Goal: Task Accomplishment & Management: Manage account settings

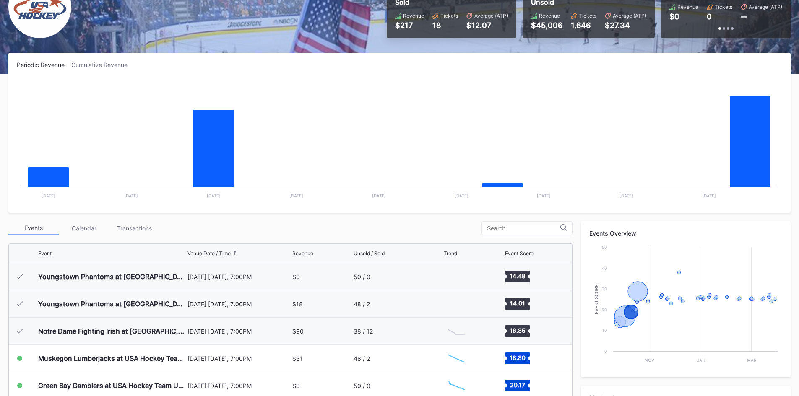
scroll to position [82, 0]
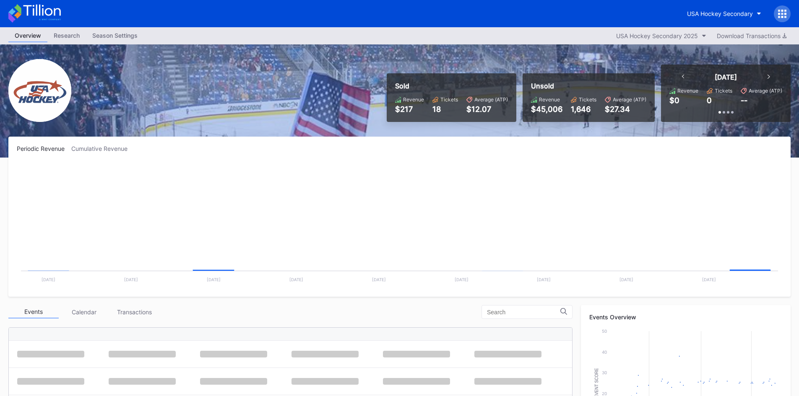
scroll to position [82, 0]
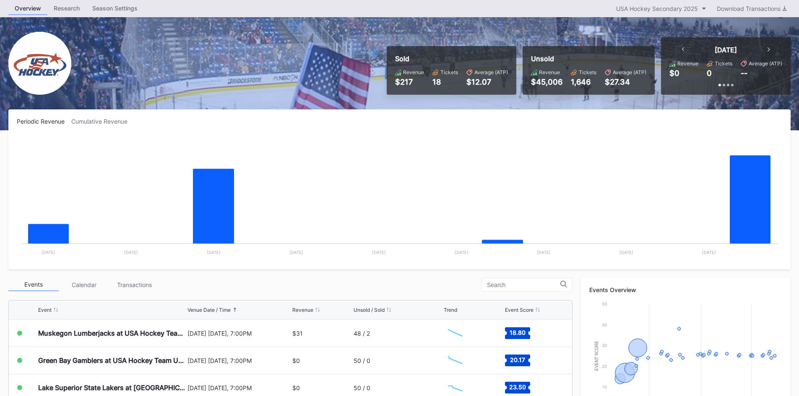
scroll to position [42, 0]
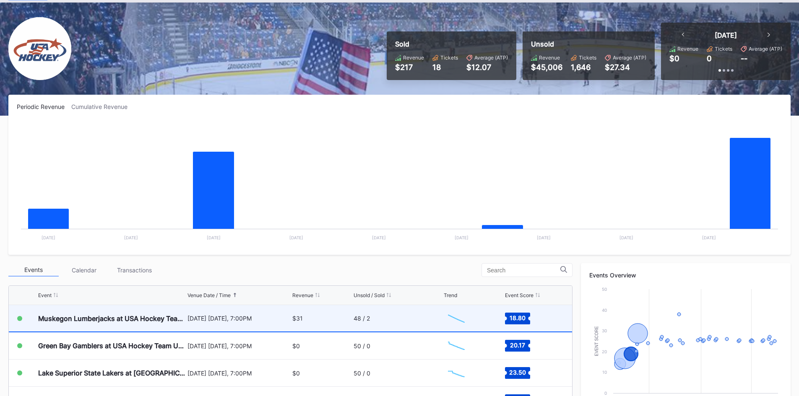
click at [361, 320] on div "48 / 2" at bounding box center [361, 318] width 16 height 7
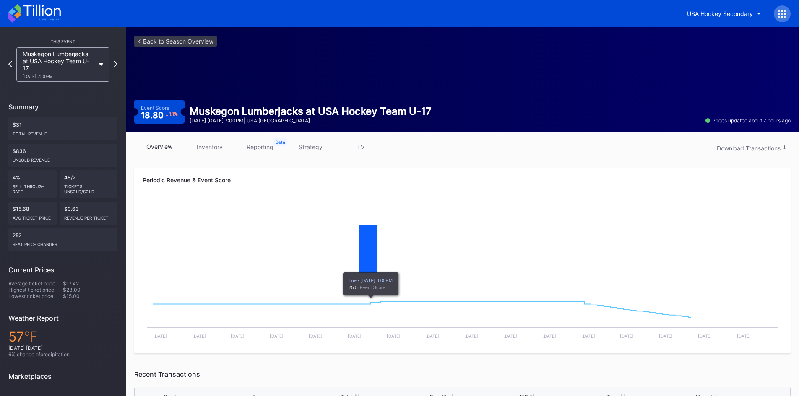
click at [205, 143] on link "inventory" at bounding box center [209, 146] width 50 height 13
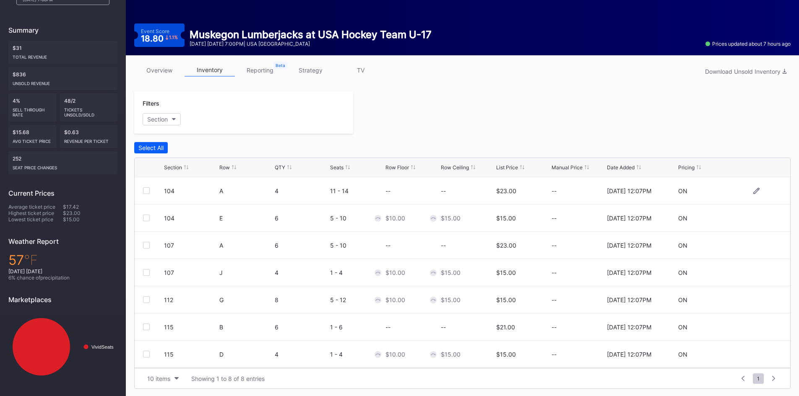
scroll to position [78, 0]
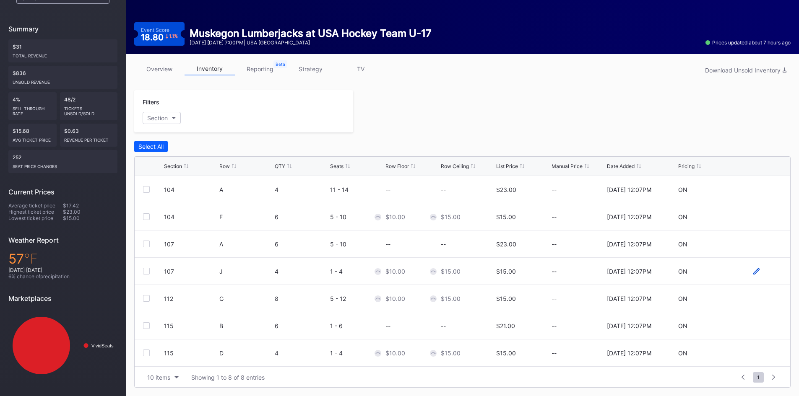
click at [753, 272] on icon at bounding box center [756, 271] width 6 height 6
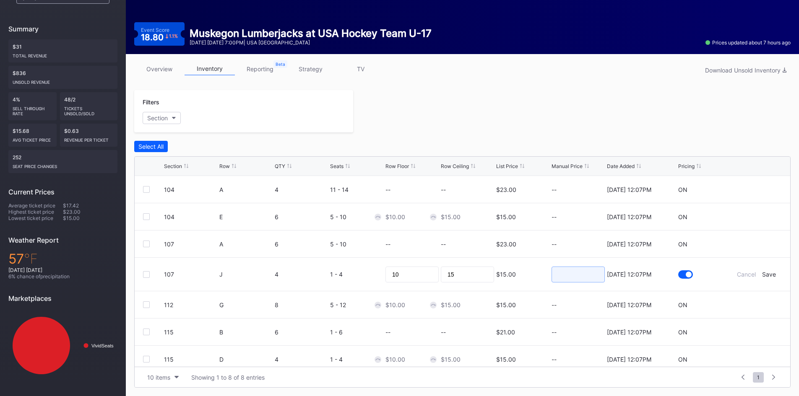
click at [582, 272] on input at bounding box center [577, 275] width 53 height 16
type input "9"
click at [762, 274] on div "Save" at bounding box center [769, 274] width 14 height 7
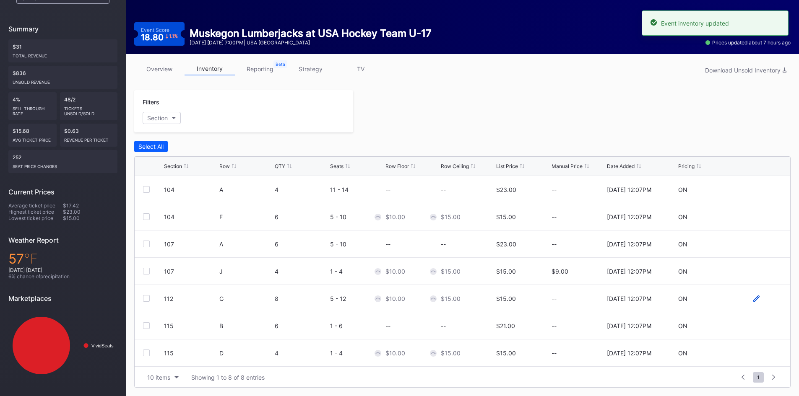
click at [753, 300] on icon at bounding box center [756, 298] width 6 height 6
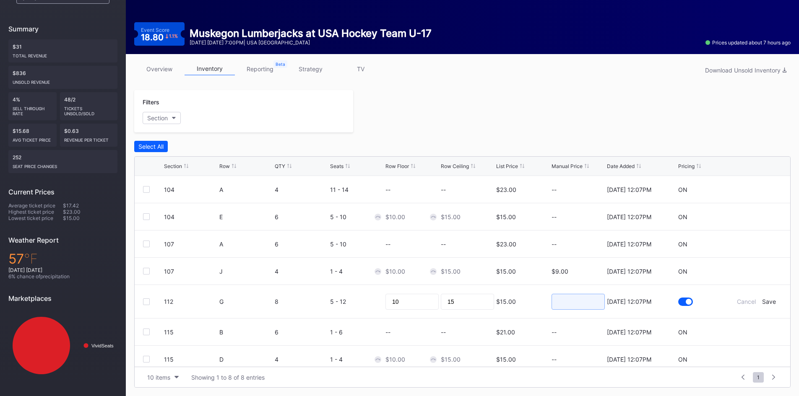
click at [576, 304] on input at bounding box center [577, 302] width 53 height 16
type input "8"
click at [762, 299] on div "Save" at bounding box center [769, 301] width 14 height 7
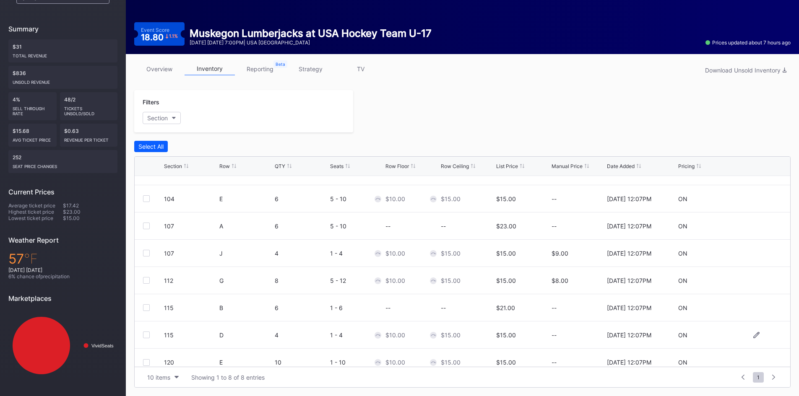
scroll to position [27, 0]
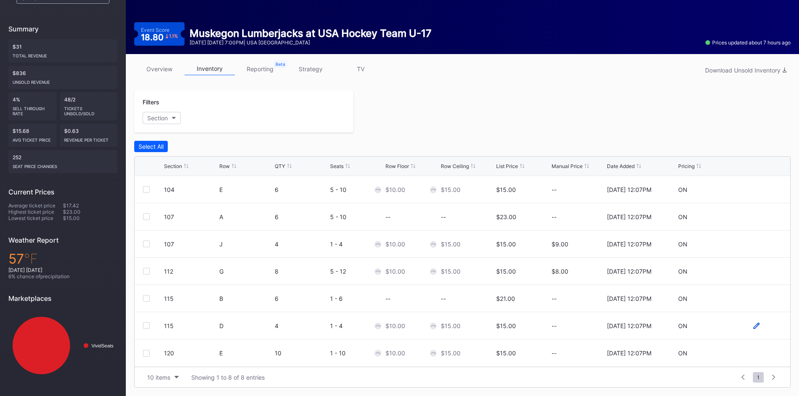
click at [753, 328] on icon at bounding box center [756, 326] width 6 height 6
click at [577, 330] on input at bounding box center [577, 329] width 53 height 16
type input "7"
click at [763, 327] on div "Save" at bounding box center [769, 328] width 14 height 7
click at [753, 354] on icon at bounding box center [756, 353] width 6 height 6
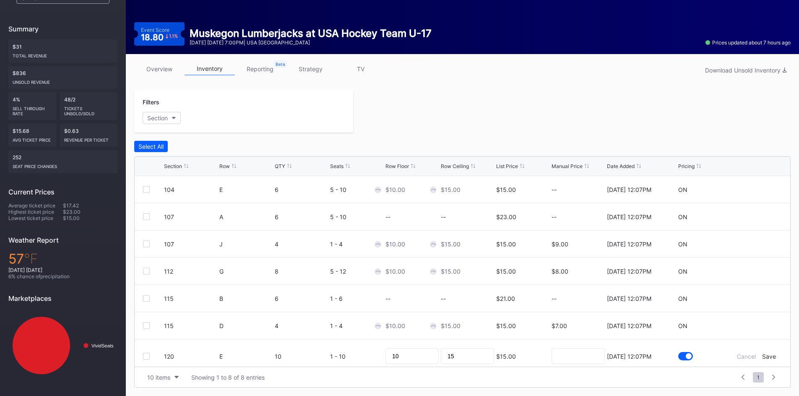
click at [574, 348] on div at bounding box center [577, 357] width 53 height 34
click at [579, 353] on input at bounding box center [577, 356] width 53 height 16
type input "8"
click at [762, 357] on div "Save" at bounding box center [769, 356] width 14 height 7
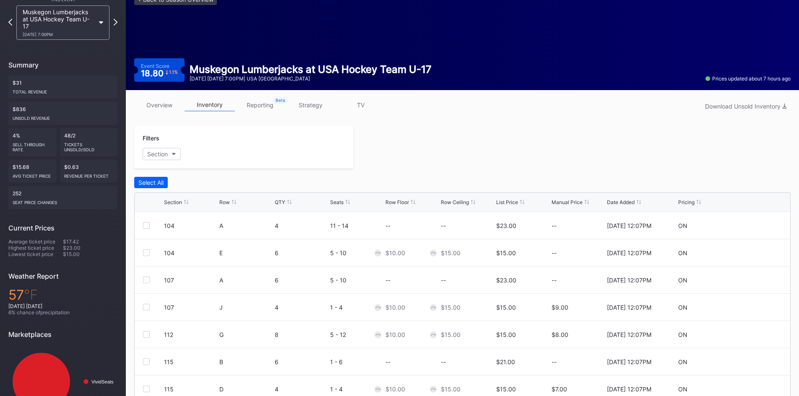
scroll to position [0, 0]
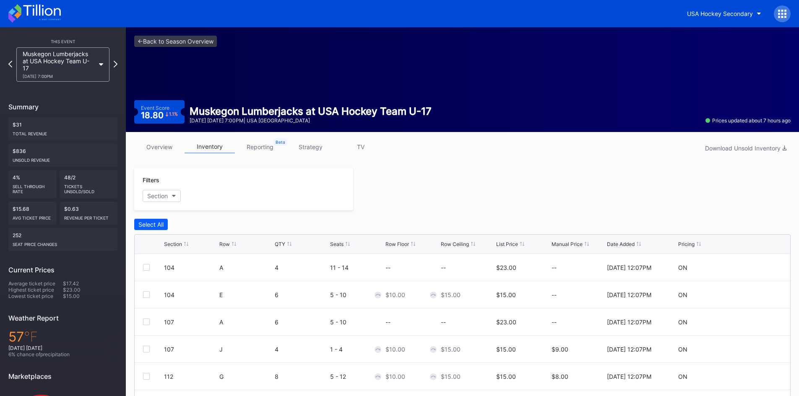
click at [39, 13] on icon at bounding box center [34, 13] width 52 height 18
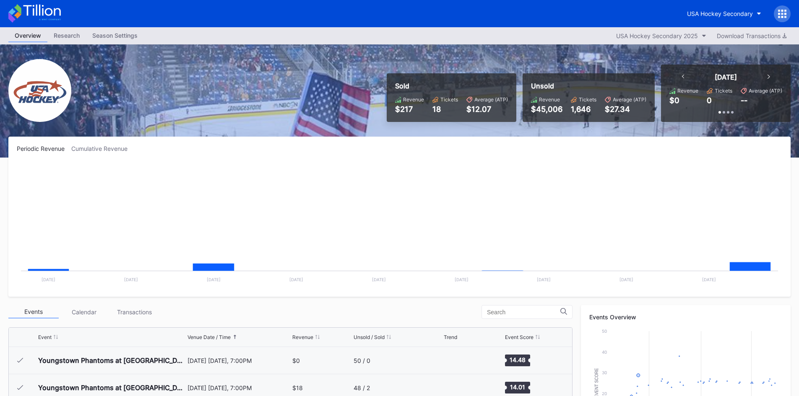
scroll to position [82, 0]
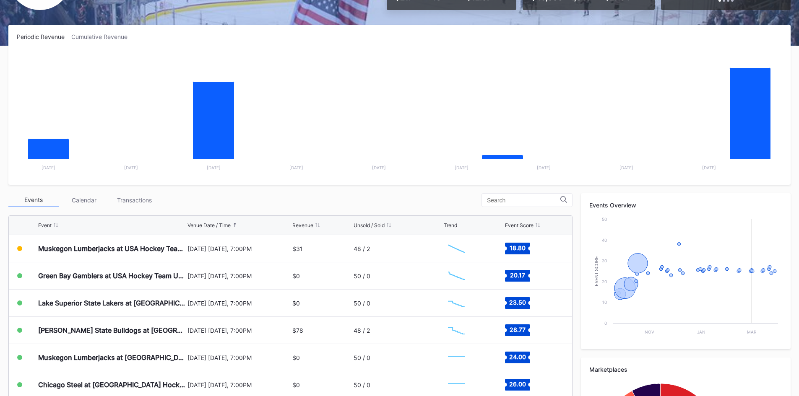
scroll to position [126, 0]
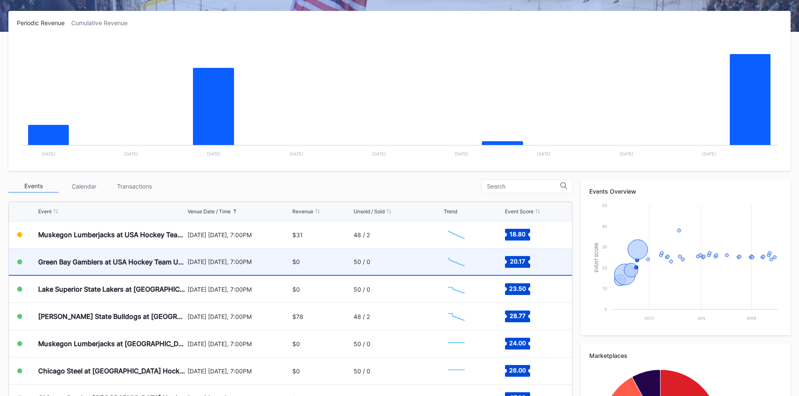
click at [280, 261] on div "[DATE] [DATE], 7:00PM" at bounding box center [238, 261] width 103 height 7
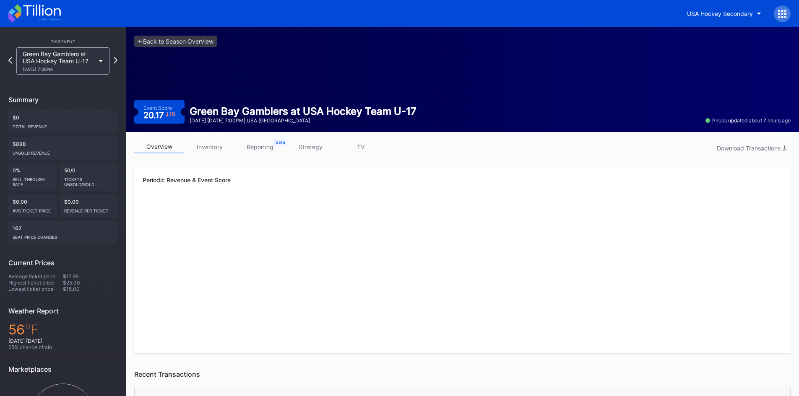
click at [205, 149] on link "inventory" at bounding box center [209, 146] width 50 height 13
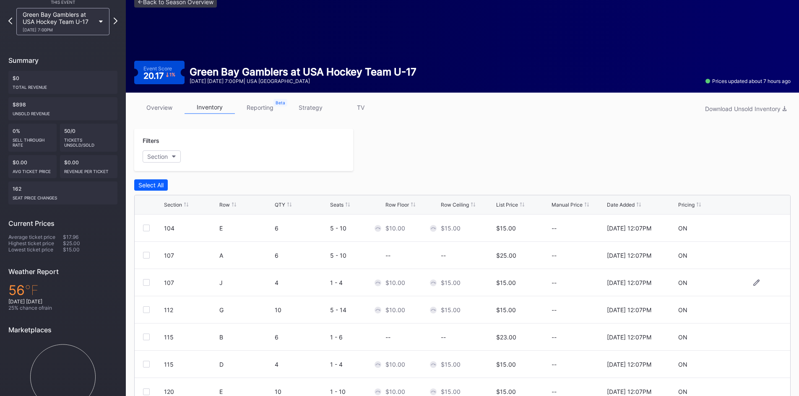
scroll to position [78, 0]
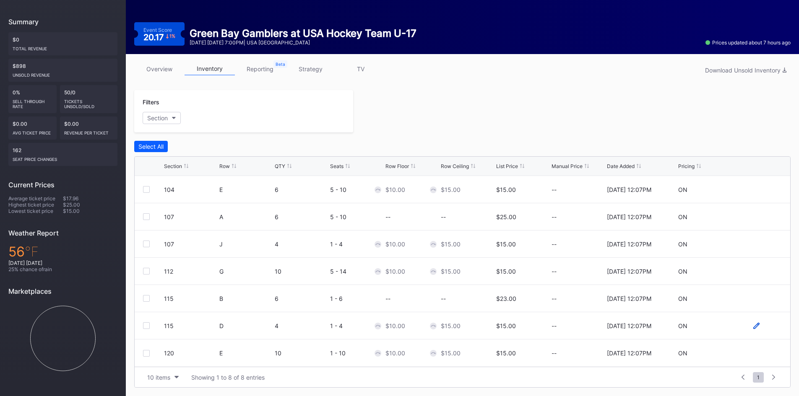
click at [753, 327] on icon at bounding box center [756, 326] width 6 height 6
click at [564, 332] on input at bounding box center [577, 329] width 53 height 16
type input "8"
click at [766, 328] on div "Save" at bounding box center [769, 328] width 14 height 7
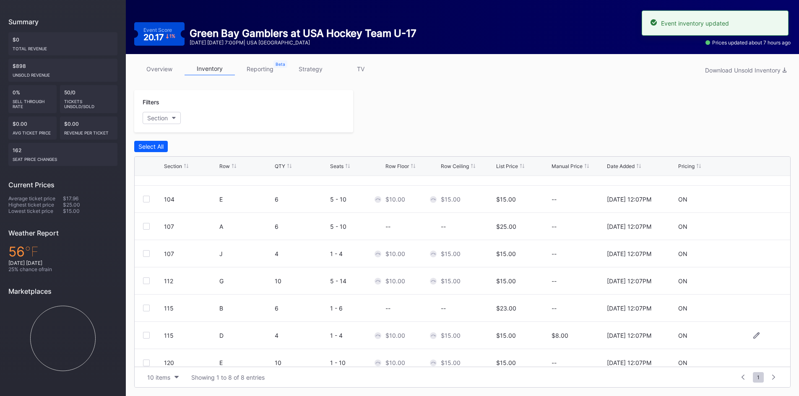
scroll to position [27, 0]
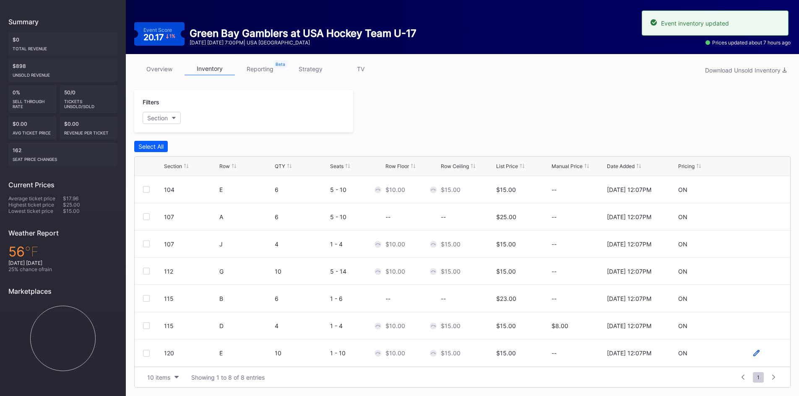
click at [753, 353] on icon at bounding box center [756, 353] width 6 height 6
click at [575, 350] on input at bounding box center [577, 356] width 53 height 16
type input "8"
click at [764, 356] on div "Save" at bounding box center [769, 356] width 14 height 7
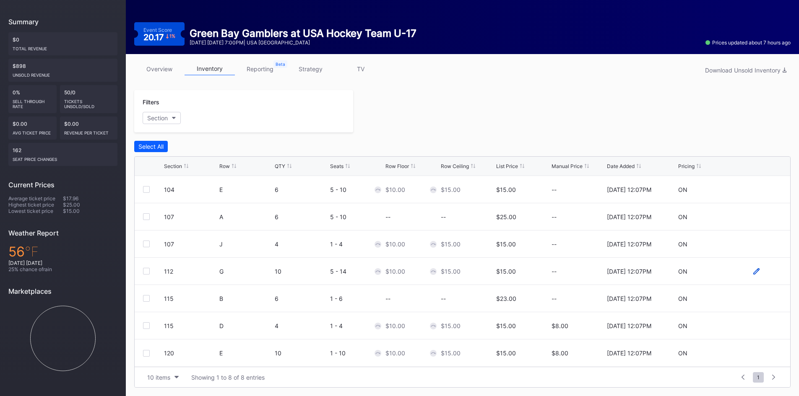
click at [753, 273] on icon at bounding box center [756, 271] width 6 height 6
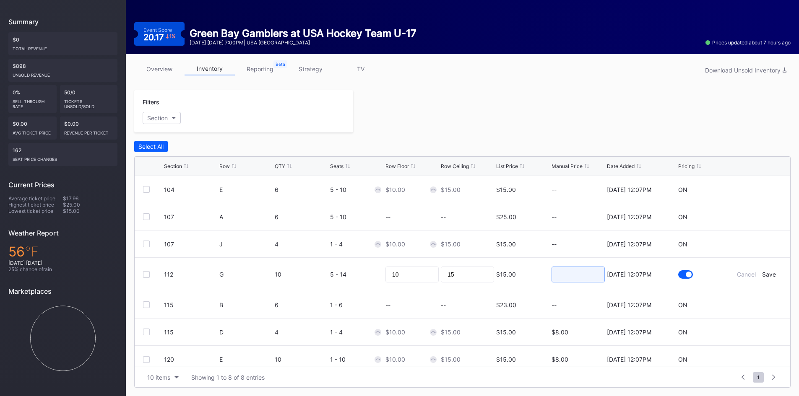
click at [584, 274] on input at bounding box center [577, 275] width 53 height 16
type input "8"
click at [764, 275] on div "Save" at bounding box center [769, 274] width 14 height 7
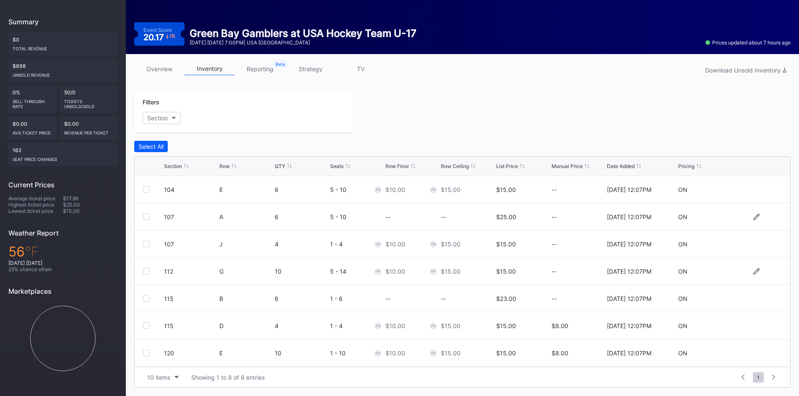
scroll to position [0, 0]
click at [753, 244] on icon at bounding box center [756, 244] width 6 height 6
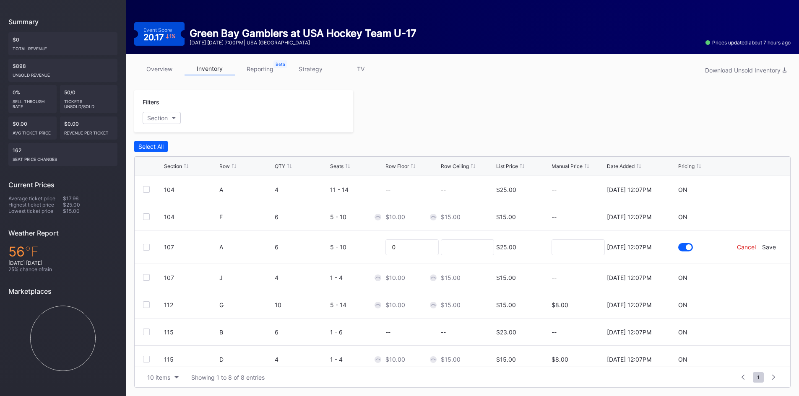
click at [742, 247] on div "Cancel" at bounding box center [746, 247] width 19 height 7
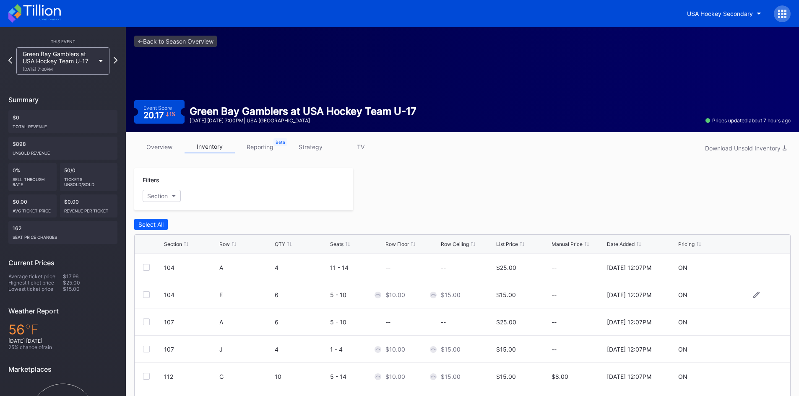
click at [754, 294] on div at bounding box center [756, 295] width 50 height 6
click at [753, 294] on icon at bounding box center [756, 295] width 6 height 6
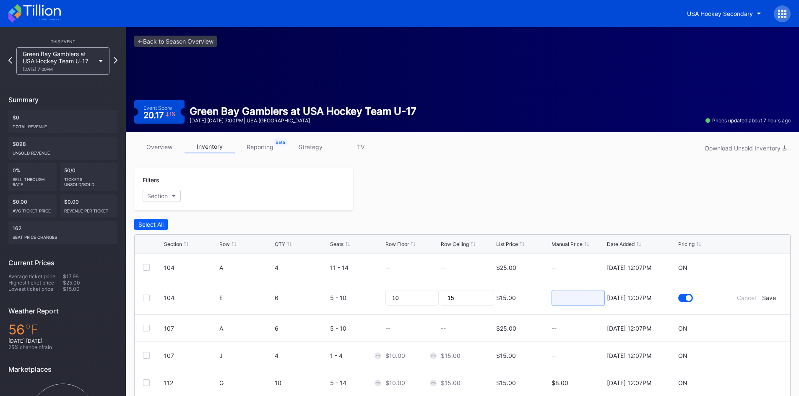
click at [571, 297] on input at bounding box center [577, 298] width 53 height 16
type input "9"
click at [763, 297] on div "Save" at bounding box center [769, 297] width 14 height 7
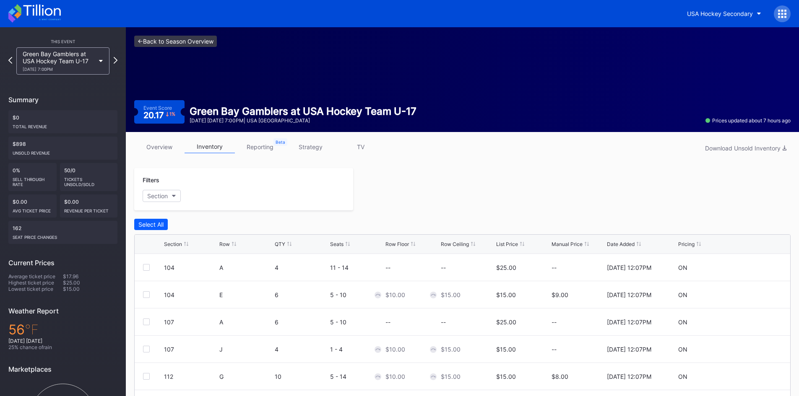
click at [166, 40] on link "<- Back to Season Overview" at bounding box center [175, 41] width 83 height 11
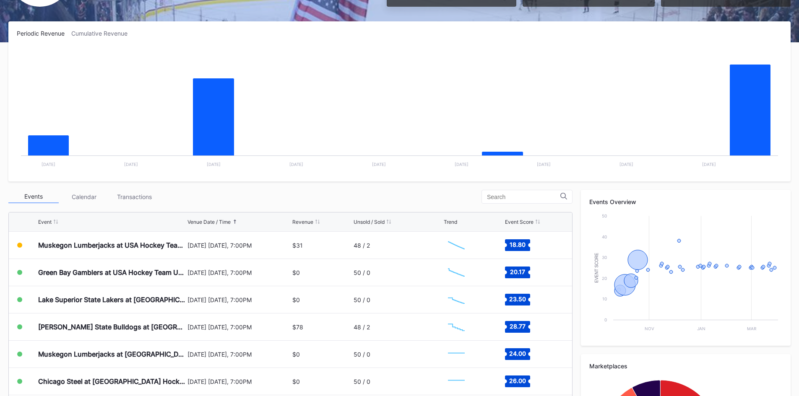
scroll to position [126, 0]
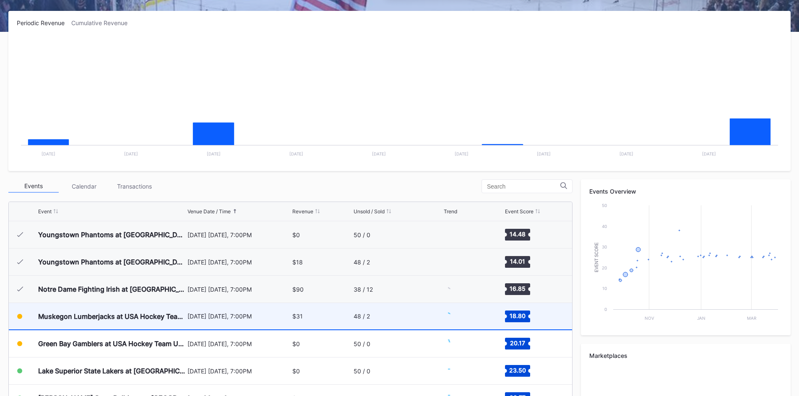
scroll to position [82, 0]
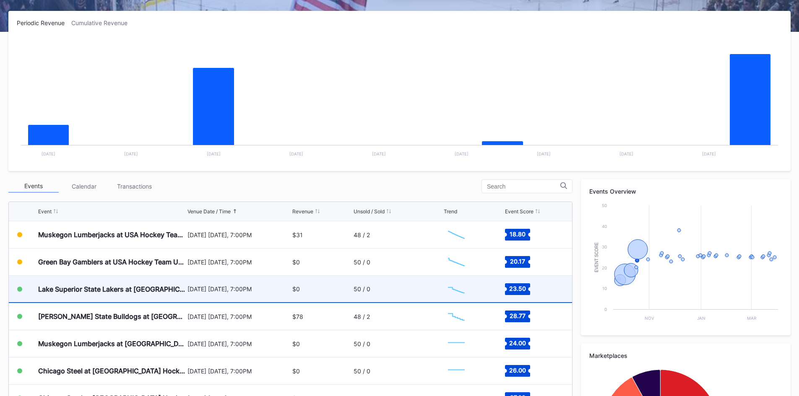
click at [319, 288] on div "$0" at bounding box center [321, 289] width 59 height 26
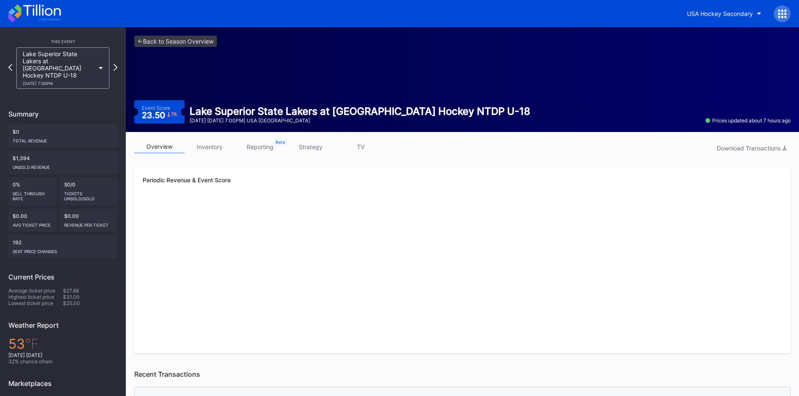
click at [209, 148] on link "inventory" at bounding box center [209, 146] width 50 height 13
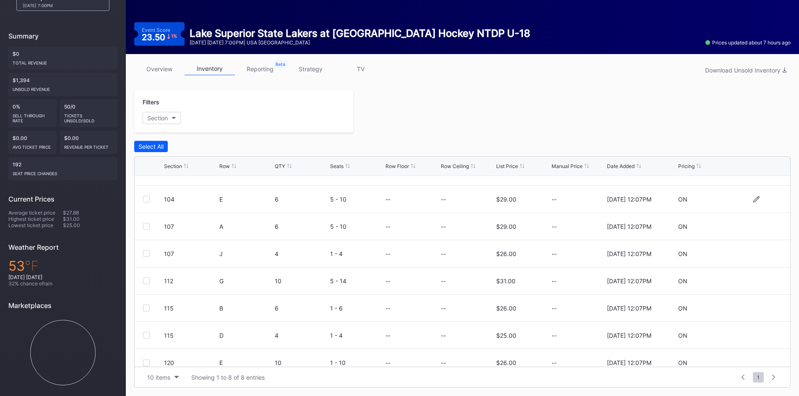
scroll to position [27, 0]
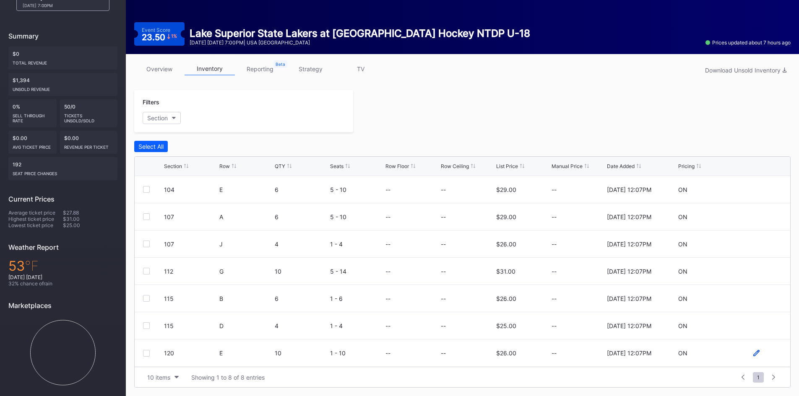
click at [753, 353] on icon at bounding box center [756, 353] width 6 height 6
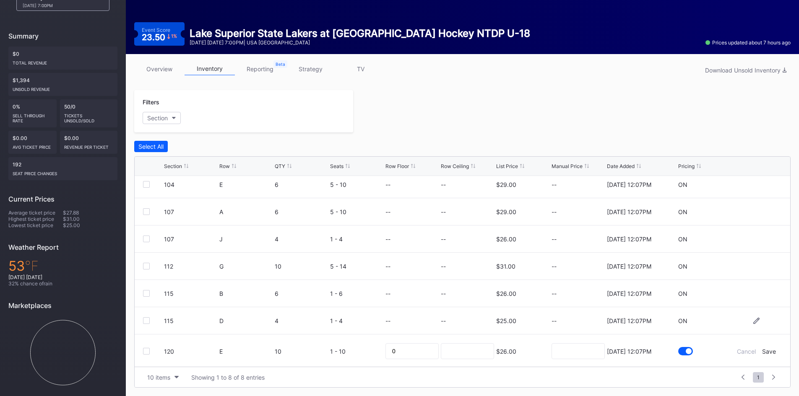
scroll to position [34, 0]
click at [572, 356] on input at bounding box center [577, 350] width 53 height 16
type input "12"
click at [766, 351] on div "Save" at bounding box center [769, 350] width 14 height 7
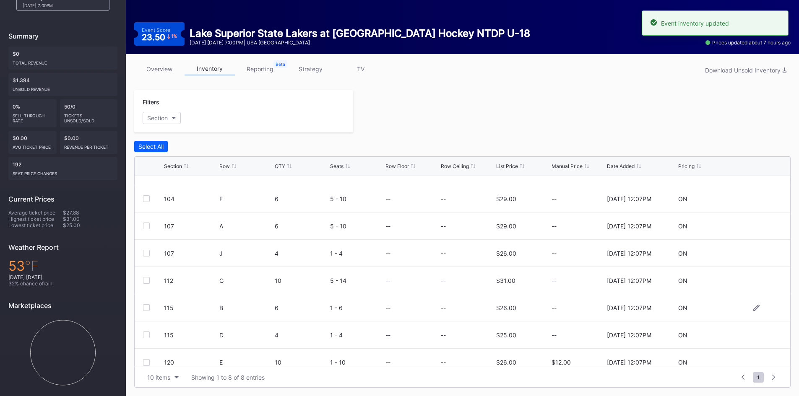
scroll to position [27, 0]
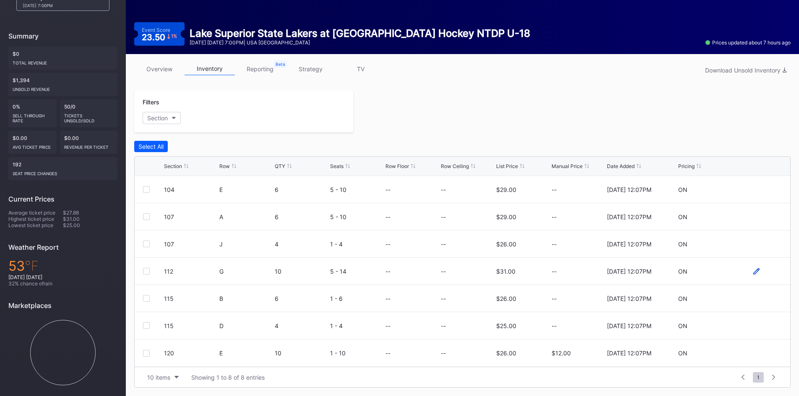
click at [753, 270] on icon at bounding box center [756, 271] width 6 height 6
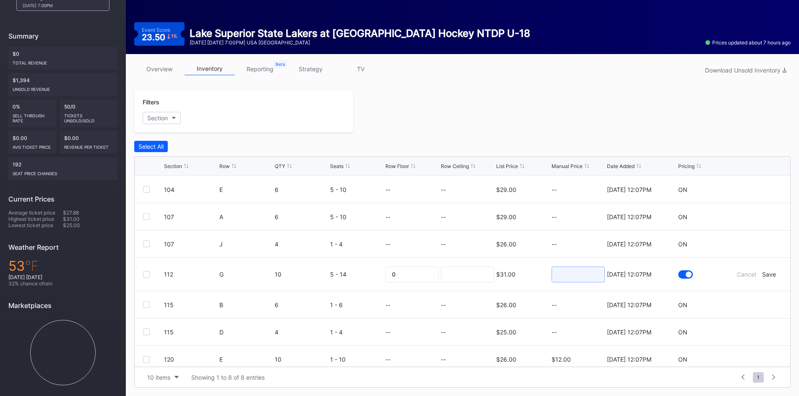
click at [566, 278] on input at bounding box center [577, 275] width 53 height 16
type input "12"
click at [762, 275] on div "Save" at bounding box center [769, 274] width 14 height 7
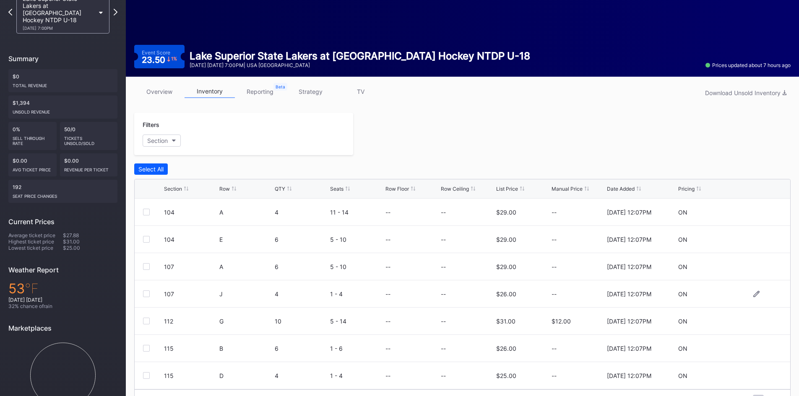
scroll to position [36, 0]
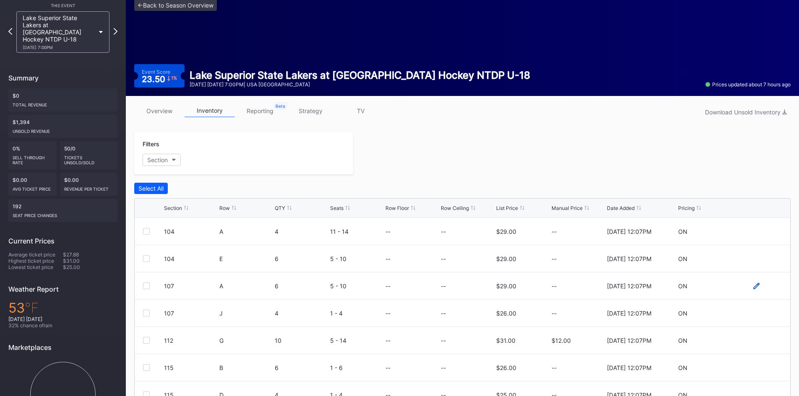
click at [753, 285] on icon at bounding box center [756, 286] width 6 height 6
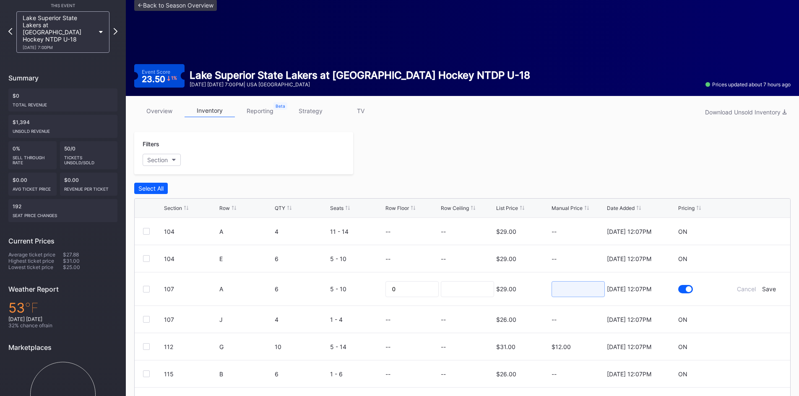
click at [582, 287] on input at bounding box center [577, 289] width 53 height 16
type input "15"
click at [766, 290] on div "Save" at bounding box center [769, 289] width 14 height 7
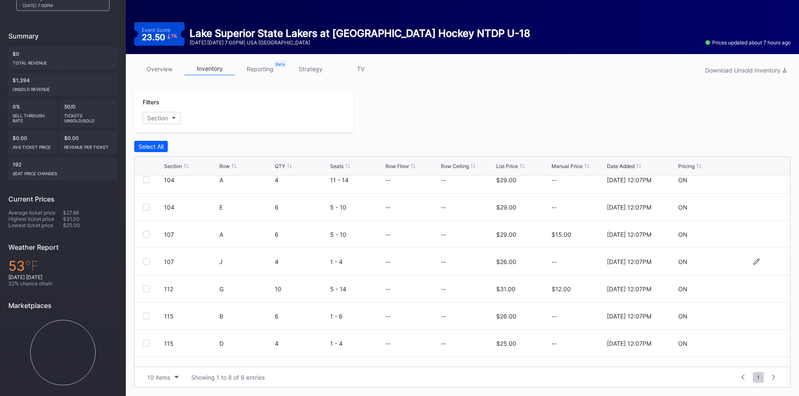
scroll to position [0, 0]
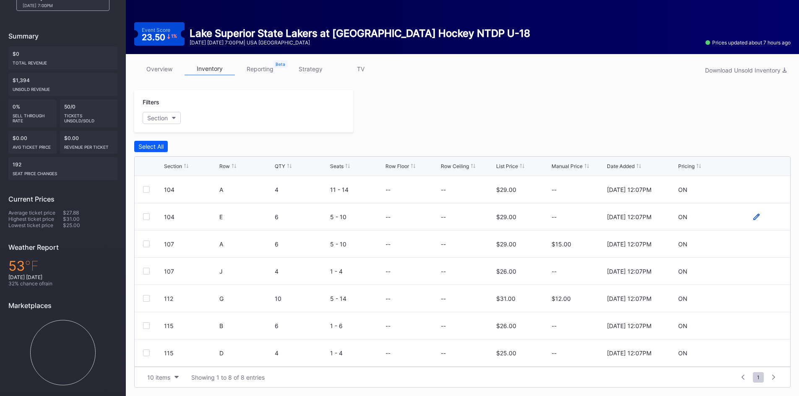
click at [753, 218] on icon at bounding box center [756, 217] width 6 height 6
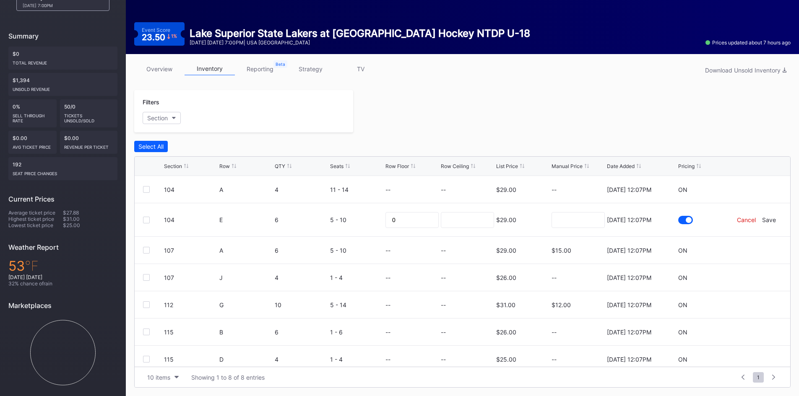
click at [737, 221] on div "Cancel" at bounding box center [746, 219] width 19 height 7
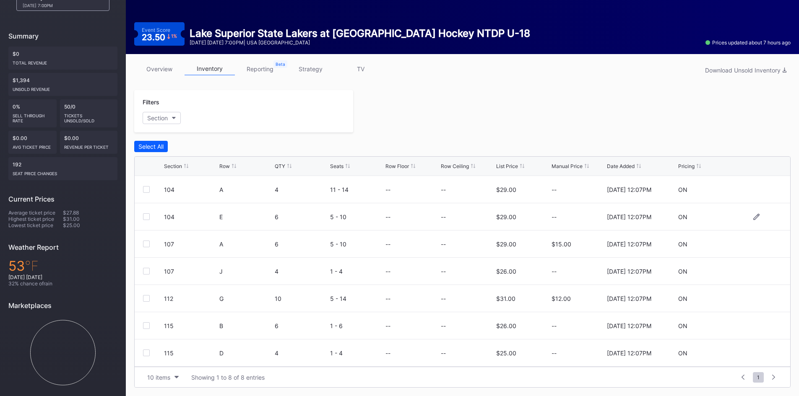
click at [312, 71] on link "strategy" at bounding box center [310, 68] width 50 height 13
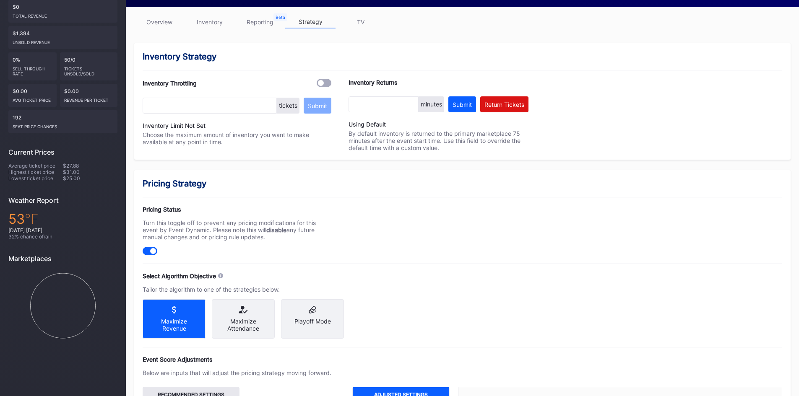
scroll to position [126, 0]
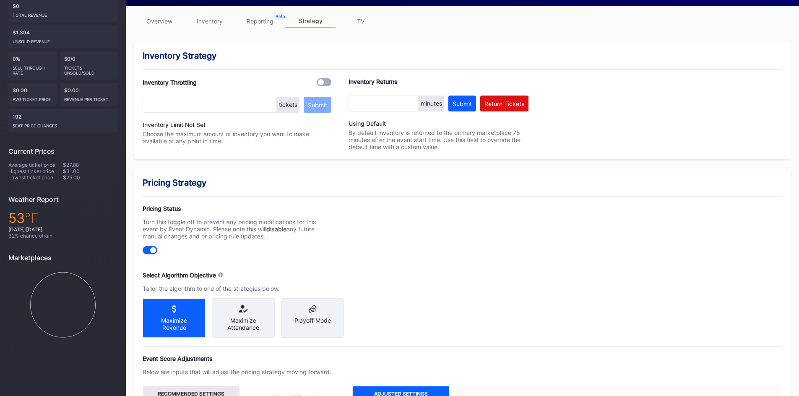
click at [239, 322] on div "Maximize Attendance" at bounding box center [242, 324] width 49 height 14
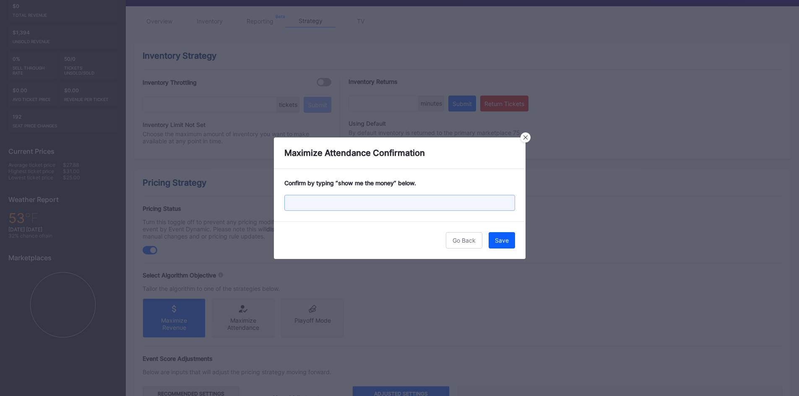
click at [434, 199] on input "text" at bounding box center [399, 203] width 231 height 16
click at [434, 199] on input "show me the money" at bounding box center [399, 203] width 231 height 16
type input "show me the money"
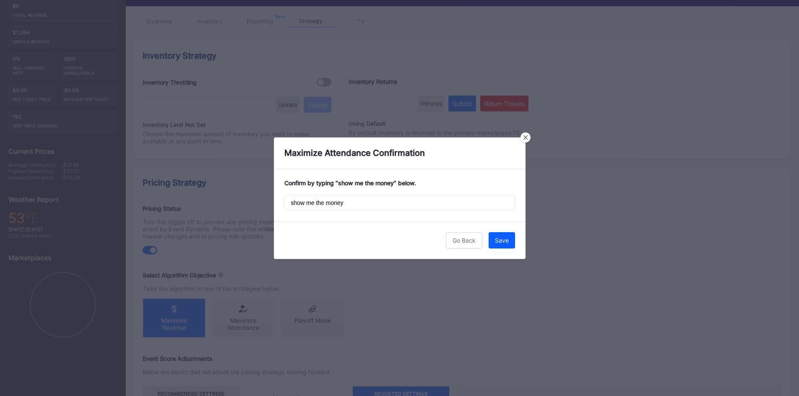
click at [410, 235] on div "Go Back Save" at bounding box center [400, 240] width 252 height 38
click at [502, 240] on div "Save" at bounding box center [502, 240] width 14 height 7
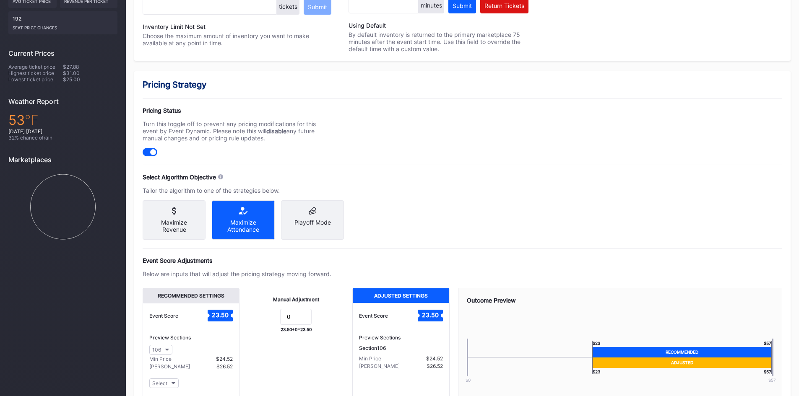
scroll to position [288, 0]
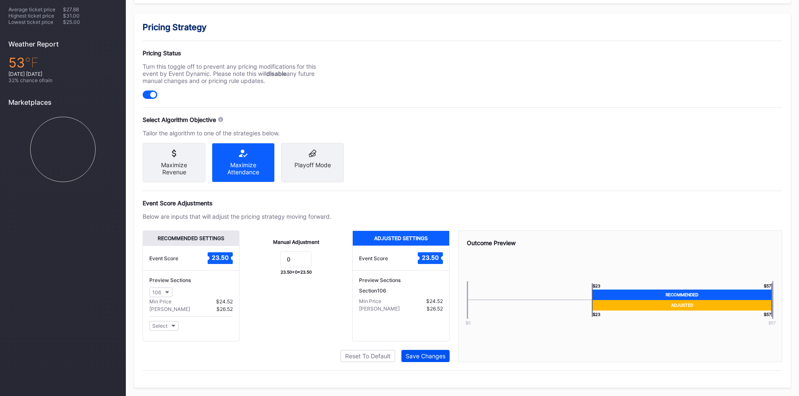
click at [442, 353] on div "Save Changes" at bounding box center [425, 356] width 40 height 7
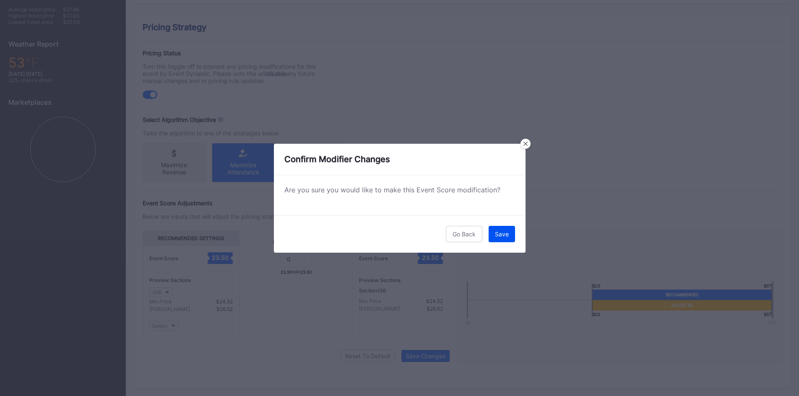
click at [500, 233] on div "Save" at bounding box center [502, 234] width 14 height 7
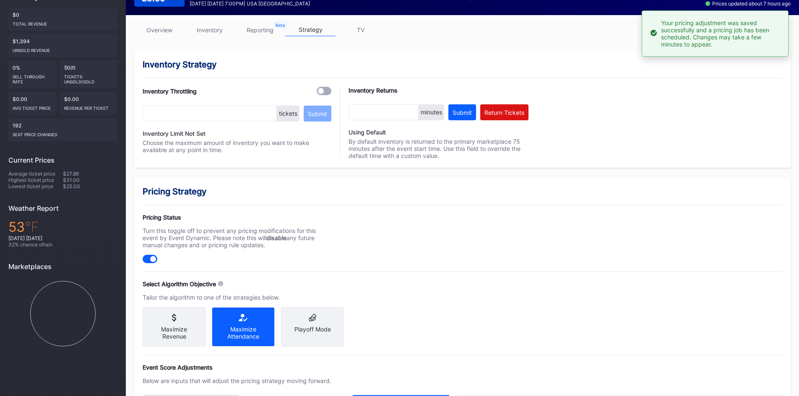
scroll to position [0, 0]
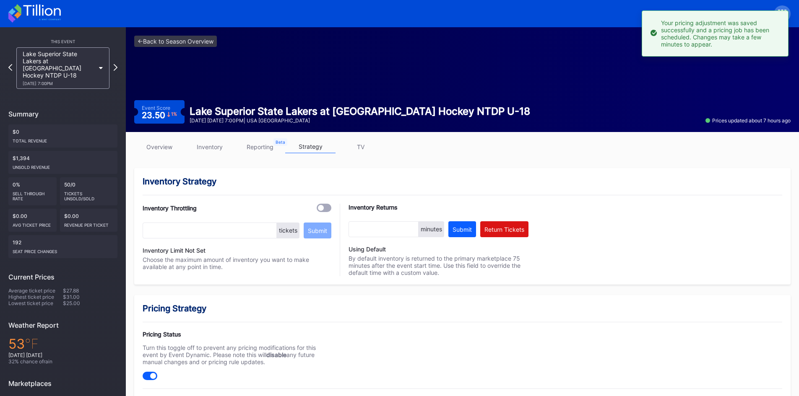
click at [37, 13] on icon at bounding box center [34, 13] width 52 height 18
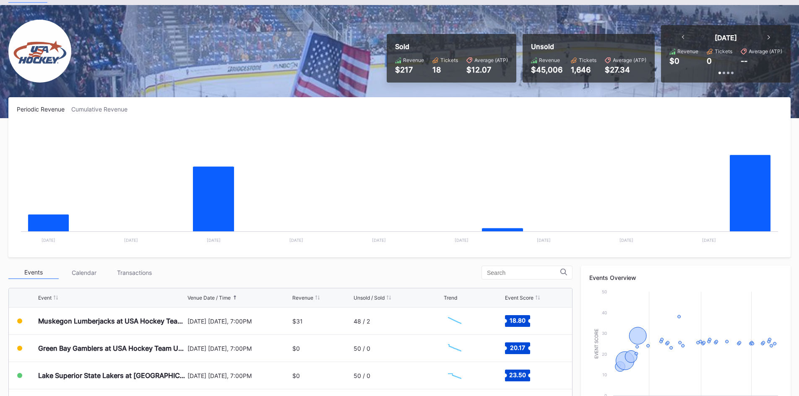
scroll to position [126, 0]
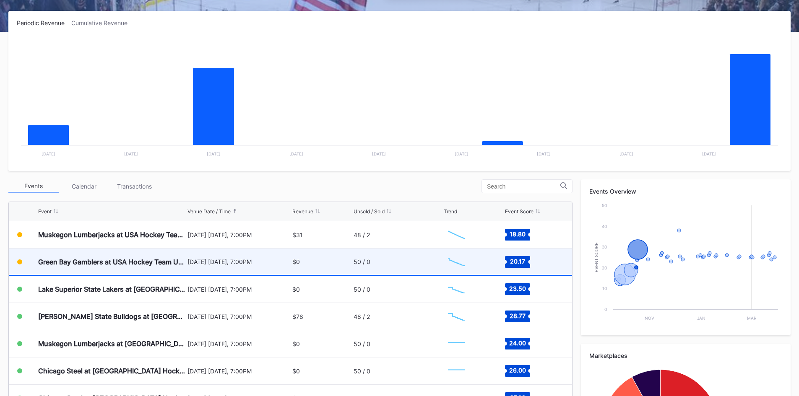
click at [192, 265] on div "[DATE] [DATE], 7:00PM" at bounding box center [238, 261] width 103 height 7
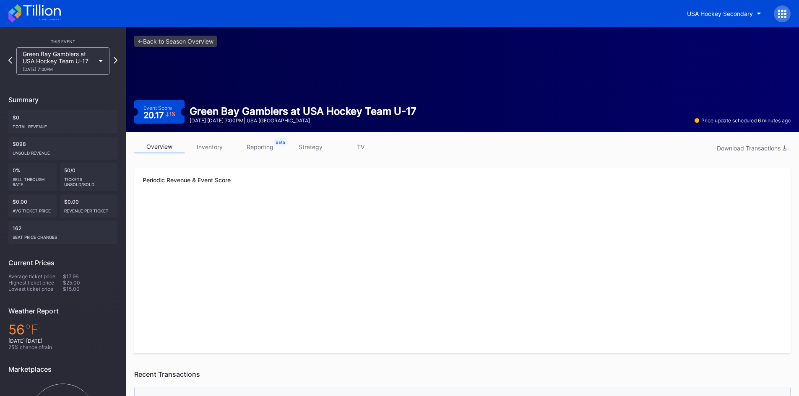
click at [218, 143] on link "inventory" at bounding box center [209, 146] width 50 height 13
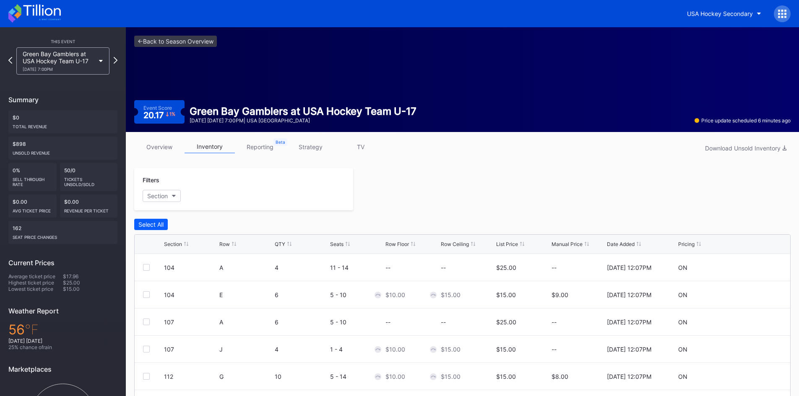
click at [303, 143] on link "strategy" at bounding box center [310, 146] width 50 height 13
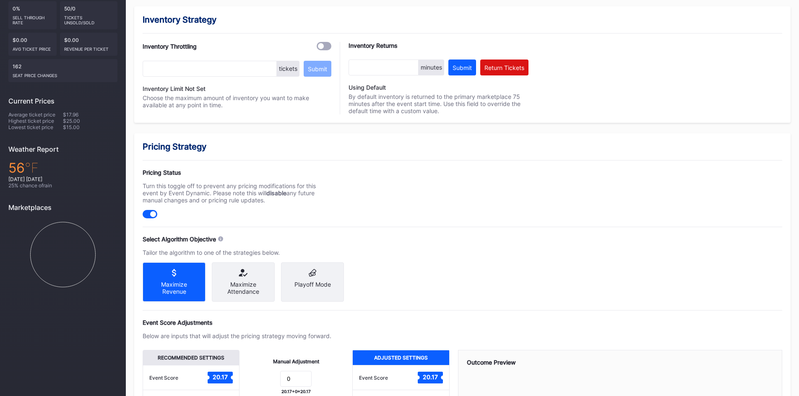
scroll to position [168, 0]
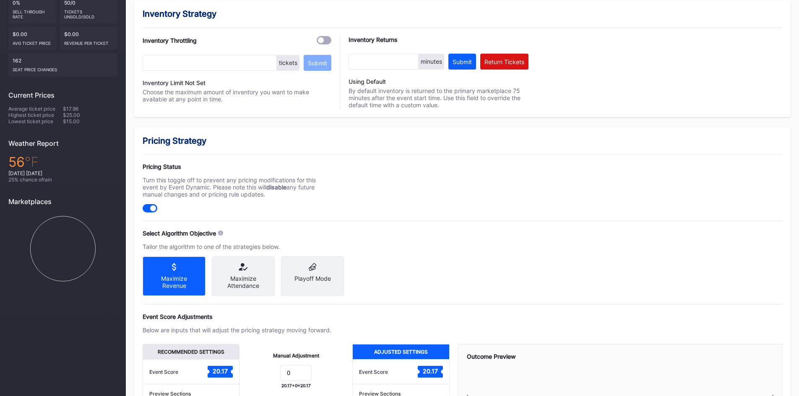
click at [248, 264] on icon at bounding box center [242, 267] width 49 height 8
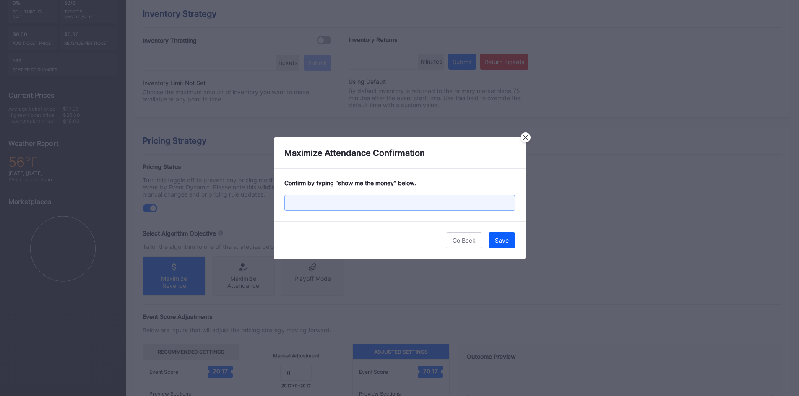
click at [407, 210] on input "text" at bounding box center [399, 203] width 231 height 16
paste input "show me the money"
type input "show me the money"
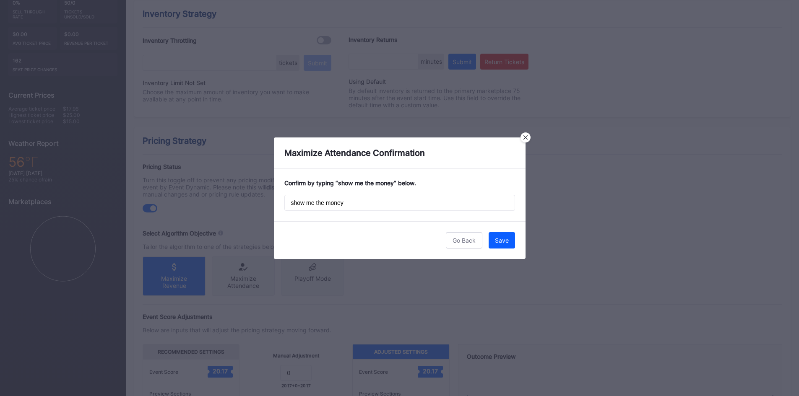
click at [499, 243] on div "Save" at bounding box center [502, 240] width 14 height 7
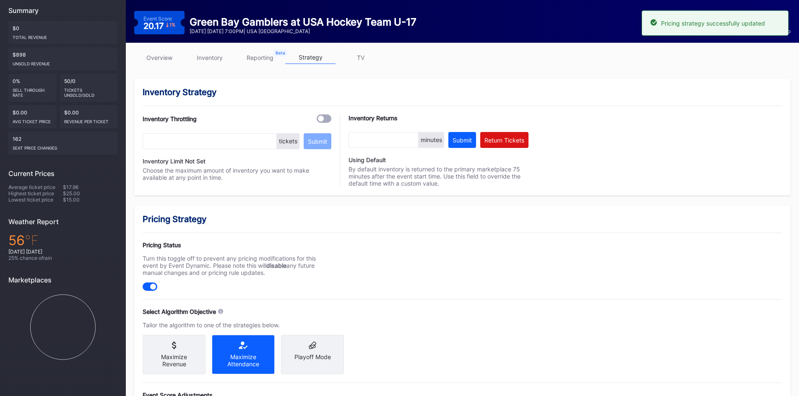
scroll to position [0, 0]
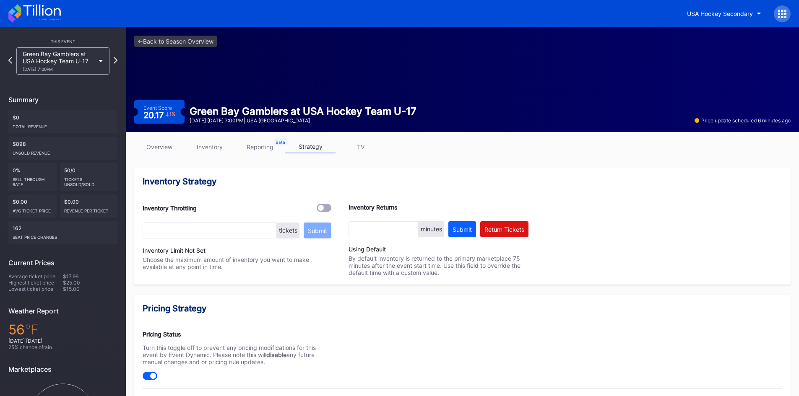
click at [36, 6] on icon at bounding box center [41, 10] width 37 height 11
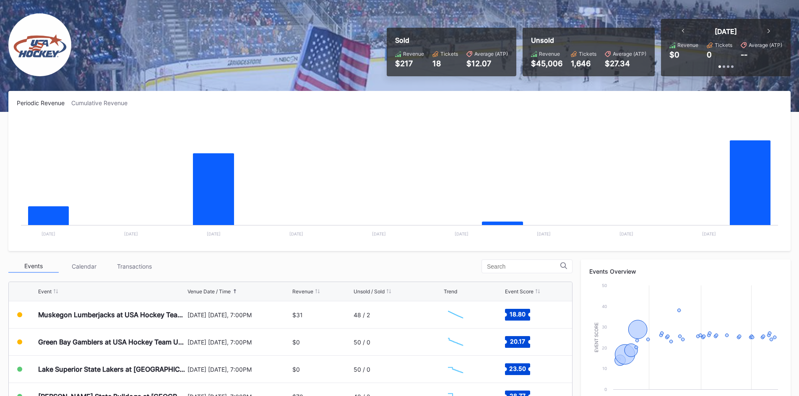
scroll to position [126, 0]
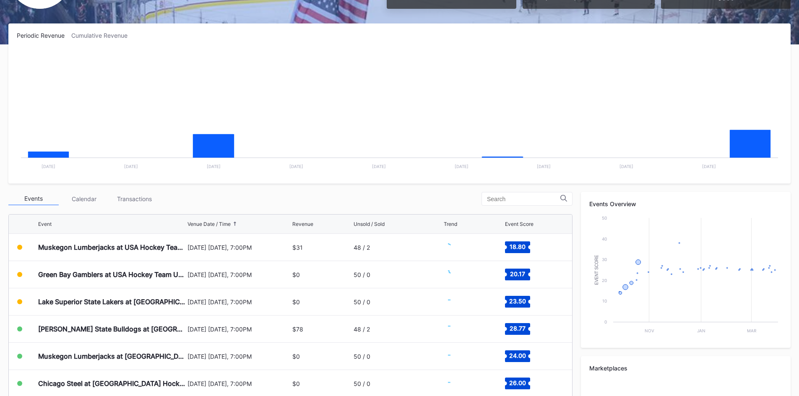
scroll to position [126, 0]
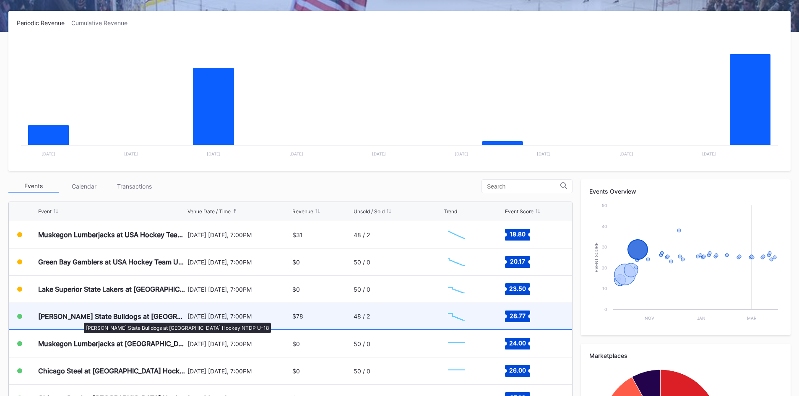
click at [80, 319] on div "[PERSON_NAME] State Bulldogs at [GEOGRAPHIC_DATA] Hockey NTDP U-18" at bounding box center [111, 316] width 147 height 8
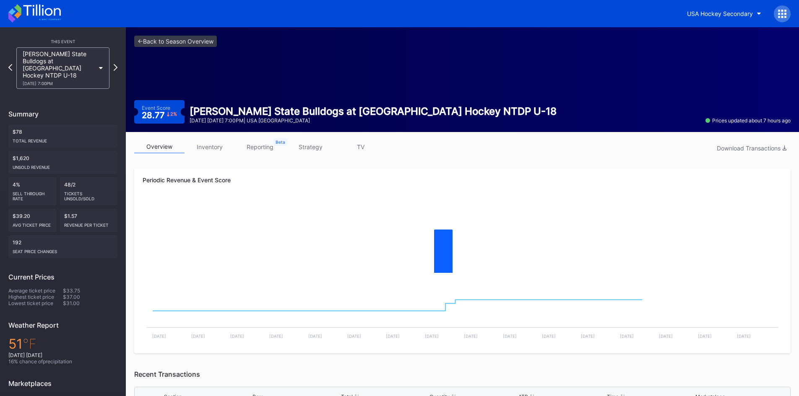
click at [203, 145] on link "inventory" at bounding box center [209, 146] width 50 height 13
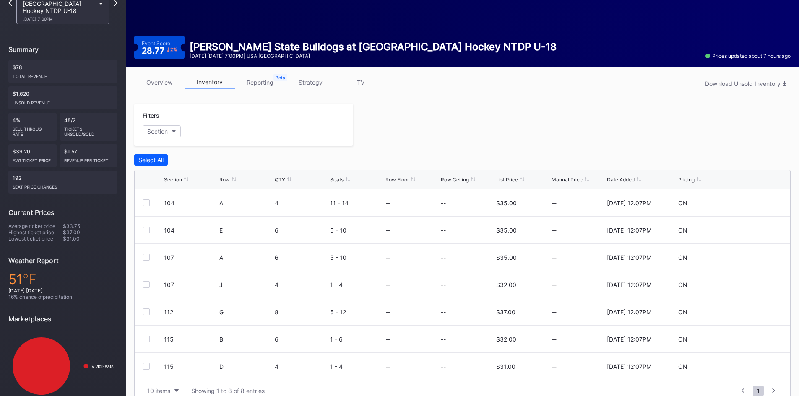
scroll to position [78, 0]
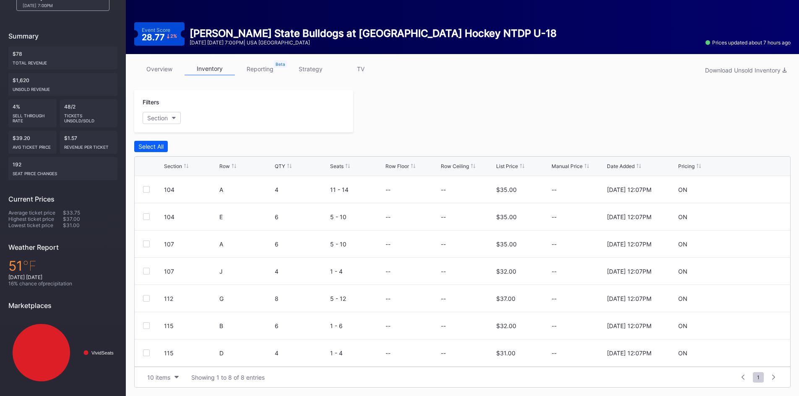
click at [312, 69] on link "strategy" at bounding box center [310, 68] width 50 height 13
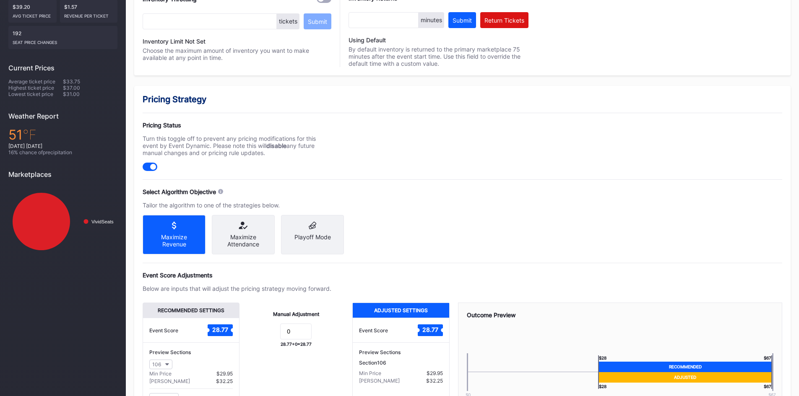
scroll to position [210, 0]
click at [240, 240] on div "Maximize Attendance" at bounding box center [242, 240] width 49 height 14
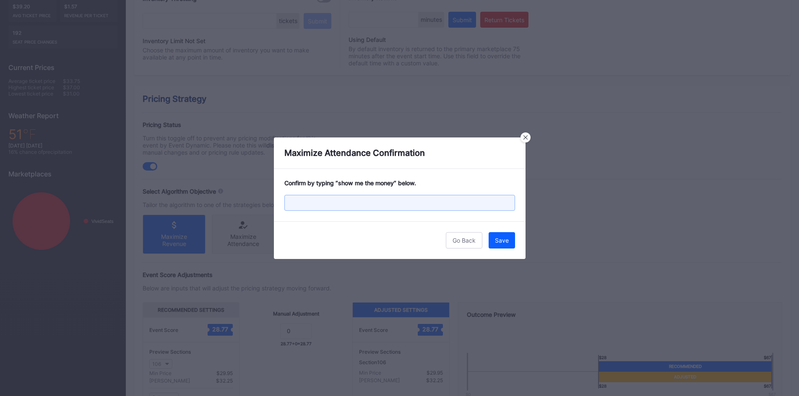
click at [323, 205] on input "text" at bounding box center [399, 203] width 231 height 16
paste input "show me the money"
type input "show me the money"
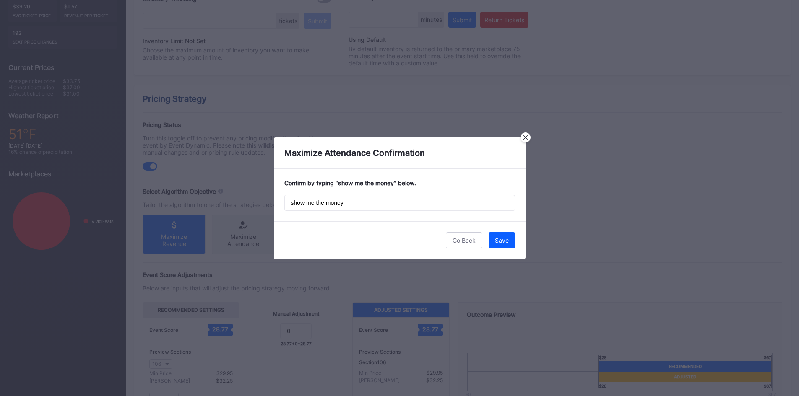
click at [497, 240] on div "Save" at bounding box center [502, 240] width 14 height 7
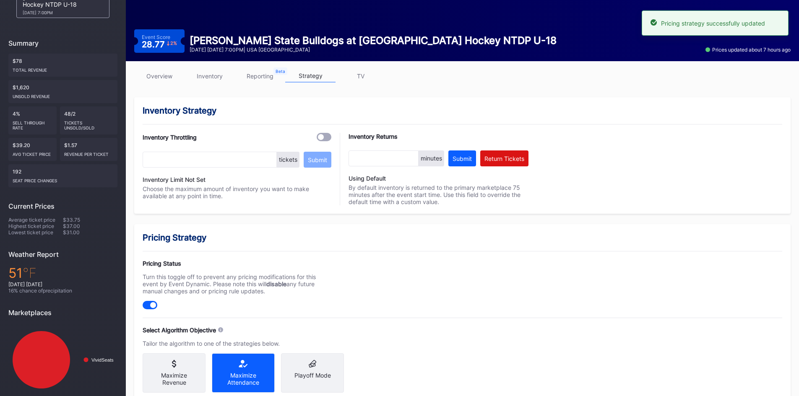
scroll to position [0, 0]
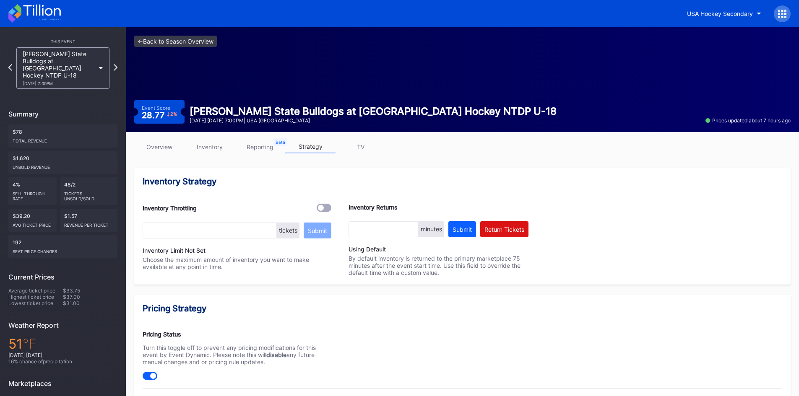
click at [184, 39] on link "<- Back to Season Overview" at bounding box center [175, 41] width 83 height 11
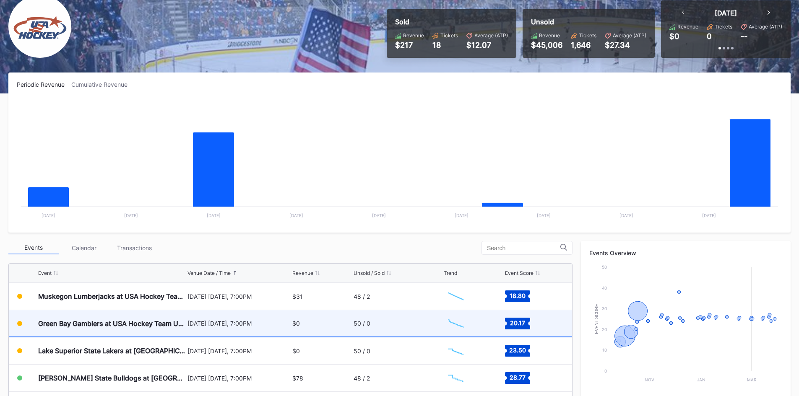
scroll to position [168, 0]
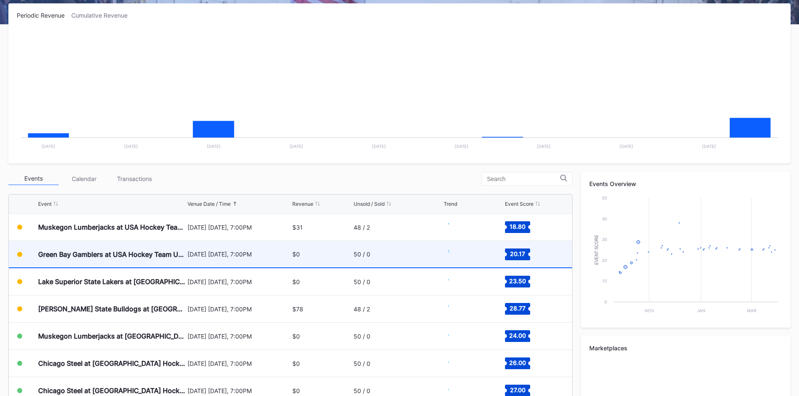
scroll to position [168, 0]
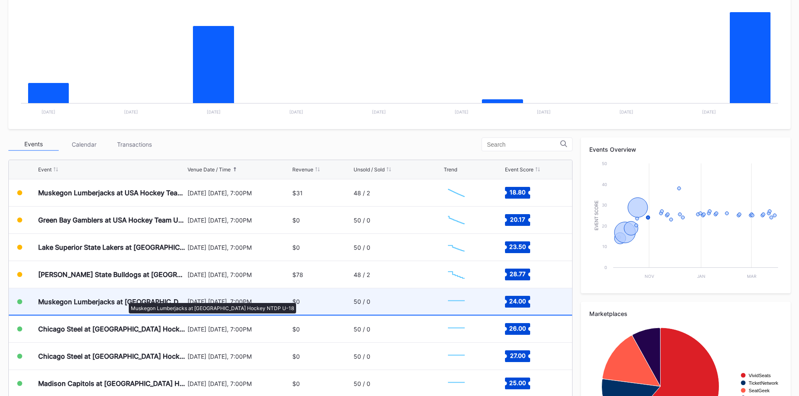
click at [125, 299] on div "Muskegon Lumberjacks at [GEOGRAPHIC_DATA] Hockey NTDP U-18" at bounding box center [111, 302] width 147 height 8
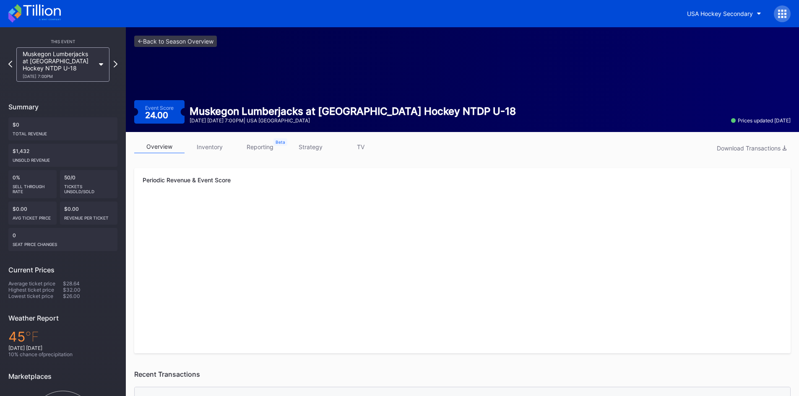
click at [213, 151] on link "inventory" at bounding box center [209, 146] width 50 height 13
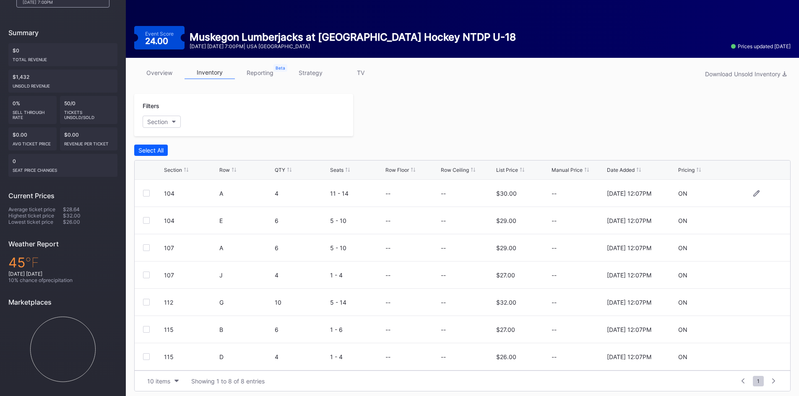
scroll to position [78, 0]
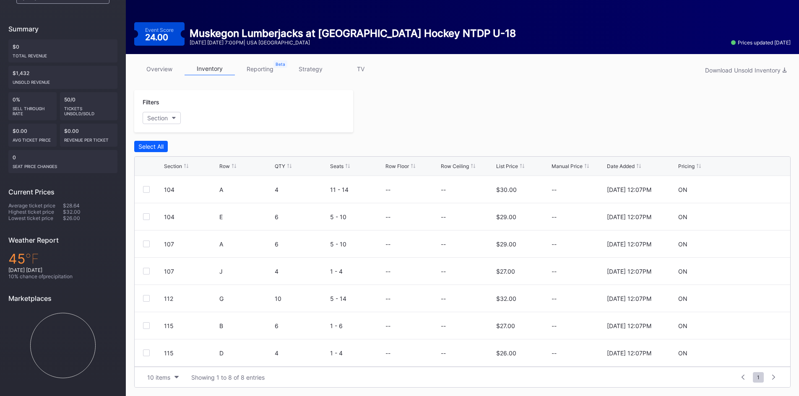
click at [312, 72] on link "strategy" at bounding box center [310, 68] width 50 height 13
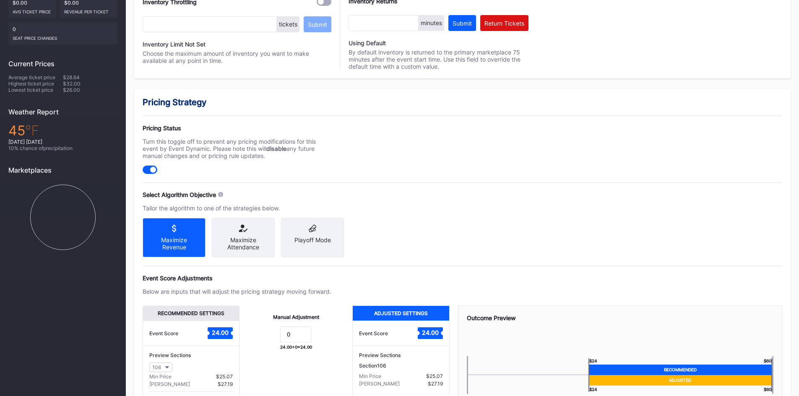
scroll to position [210, 0]
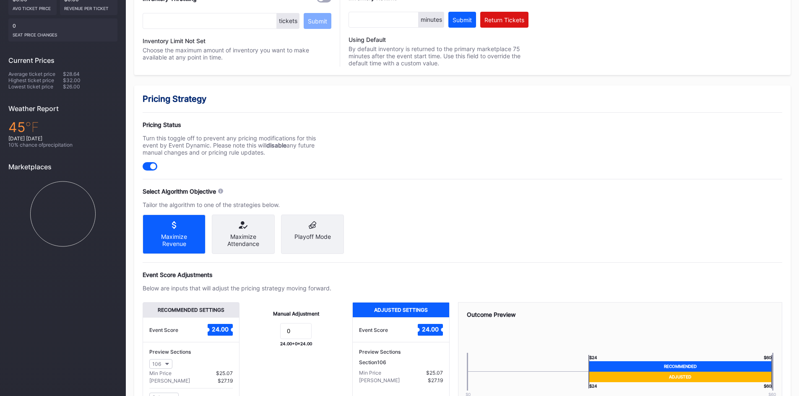
click at [255, 231] on div "Maximize Attendance" at bounding box center [243, 234] width 63 height 39
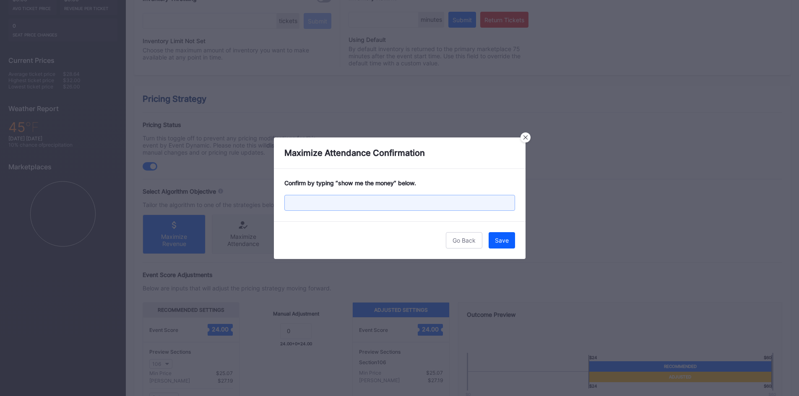
click at [396, 195] on input "text" at bounding box center [399, 203] width 231 height 16
paste input "show me the money"
type input "show me the money"
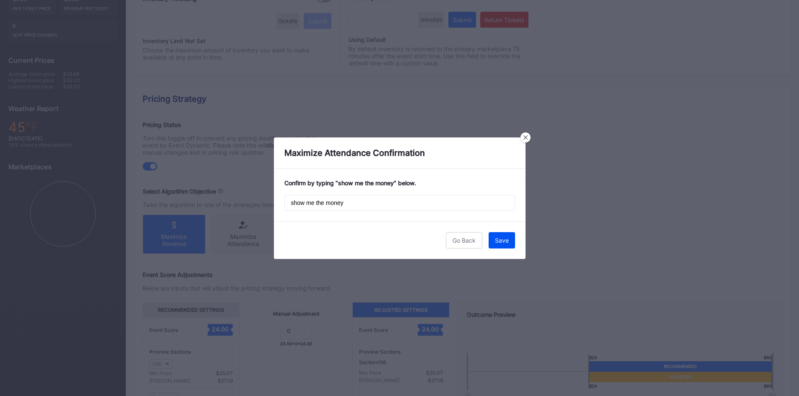
click at [504, 240] on div "Save" at bounding box center [502, 240] width 14 height 7
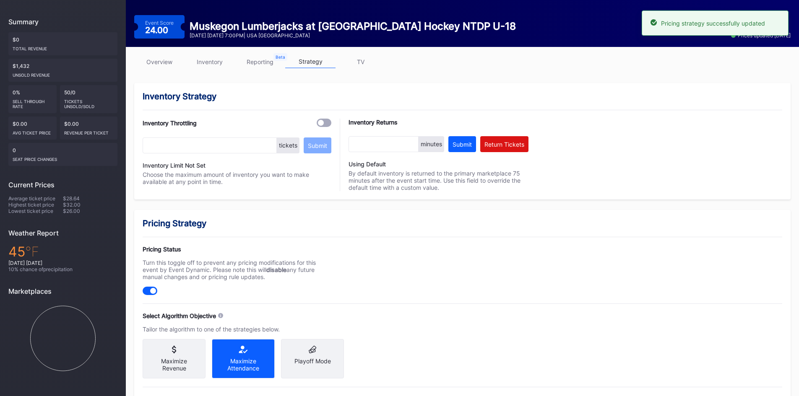
scroll to position [0, 0]
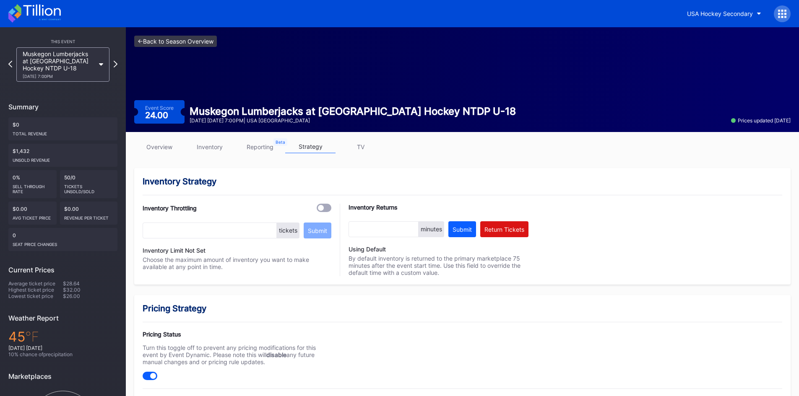
click at [148, 40] on link "<- Back to Season Overview" at bounding box center [175, 41] width 83 height 11
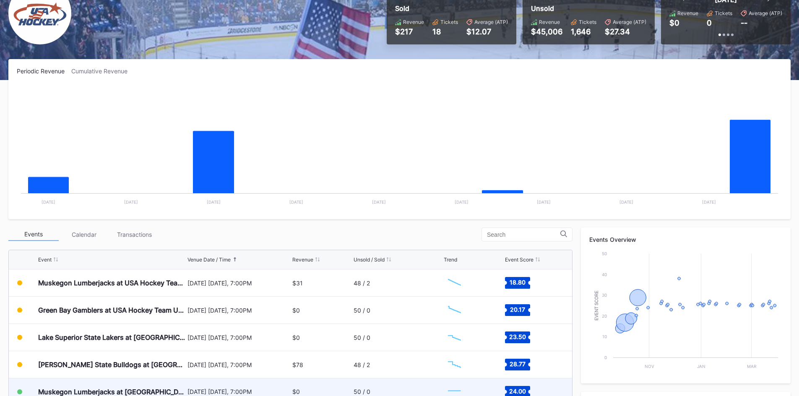
scroll to position [210, 0]
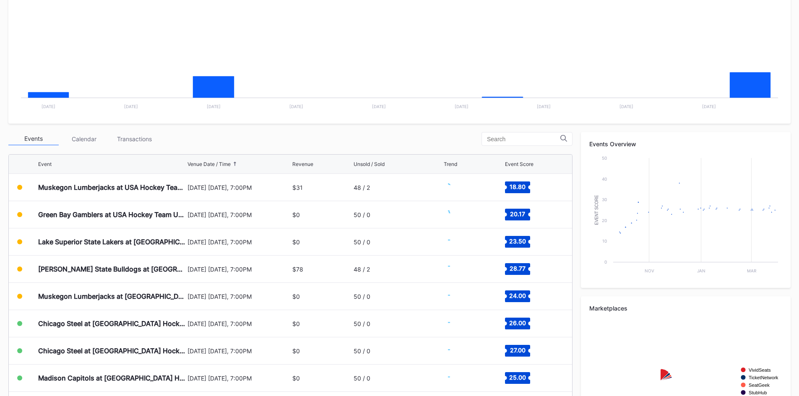
scroll to position [205, 0]
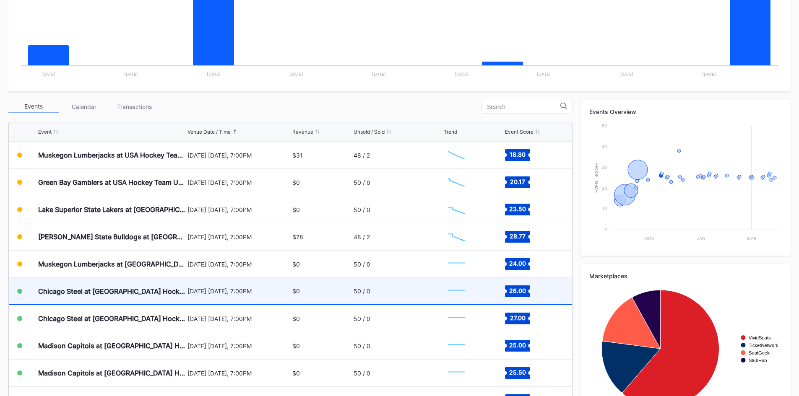
click at [123, 290] on div "Chicago Steel at [GEOGRAPHIC_DATA] Hockey NTDP U-18" at bounding box center [111, 291] width 147 height 8
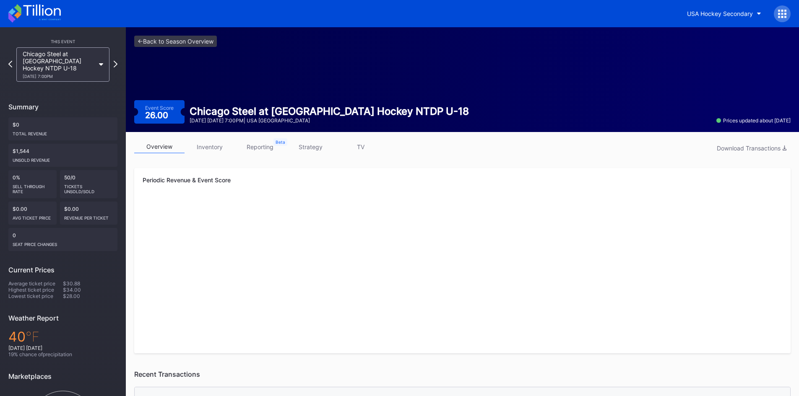
click at [220, 147] on link "inventory" at bounding box center [209, 146] width 50 height 13
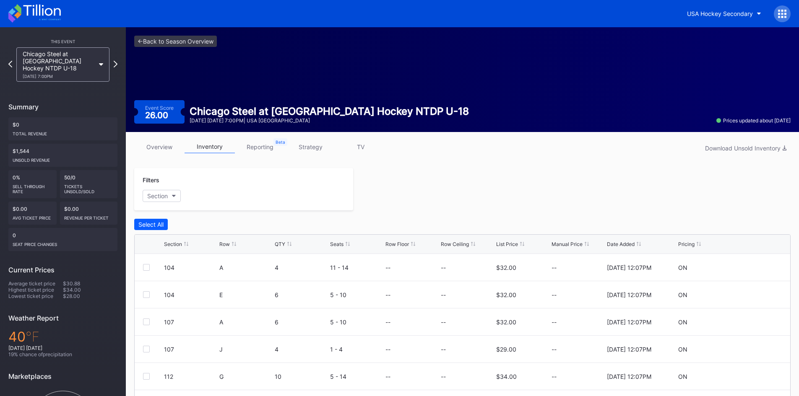
click at [309, 147] on link "strategy" at bounding box center [310, 146] width 50 height 13
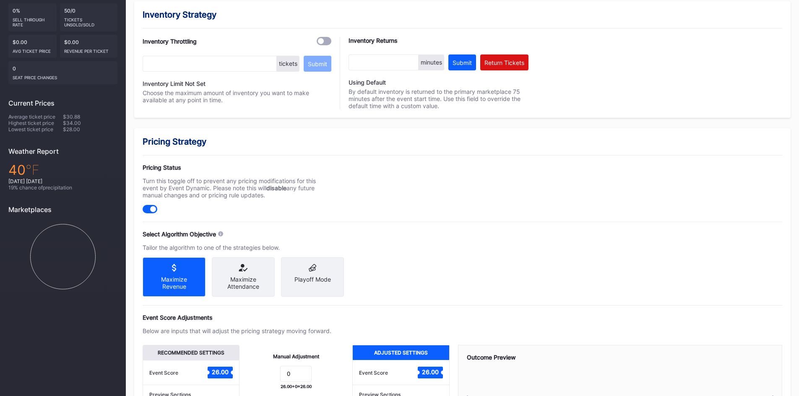
scroll to position [168, 0]
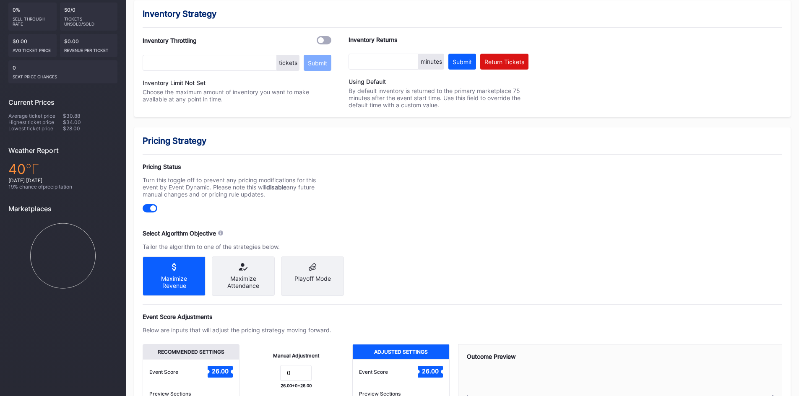
click at [234, 270] on icon at bounding box center [242, 267] width 49 height 8
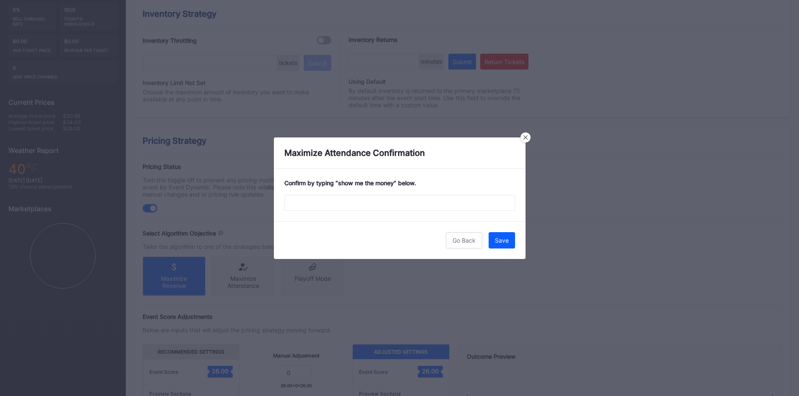
click at [381, 191] on div "Confirm by typing “ show me the money ” below." at bounding box center [400, 195] width 252 height 52
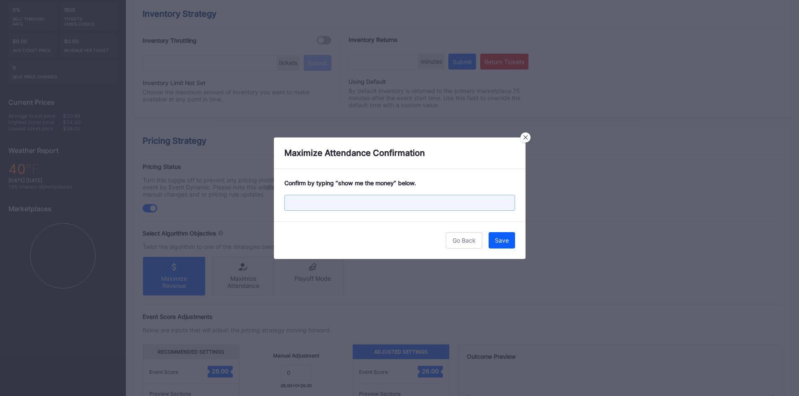
click at [378, 200] on input "text" at bounding box center [399, 203] width 231 height 16
paste input "show me the money"
type input "show me the money"
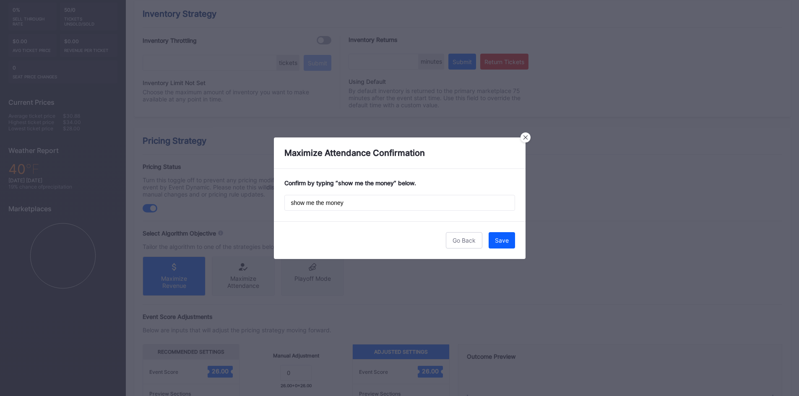
click at [509, 233] on button "Save" at bounding box center [501, 240] width 26 height 16
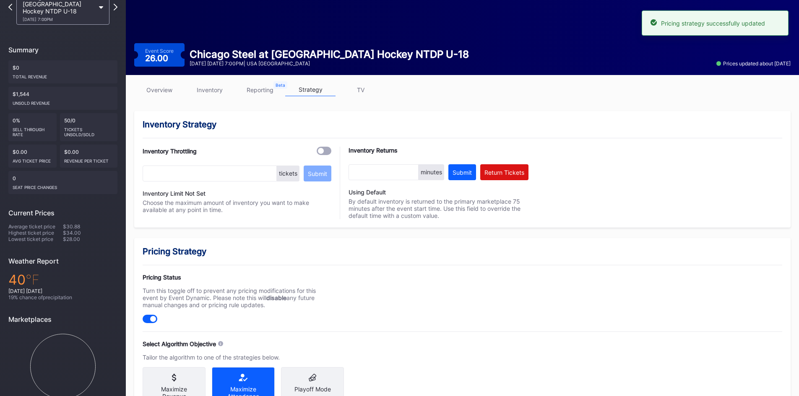
scroll to position [0, 0]
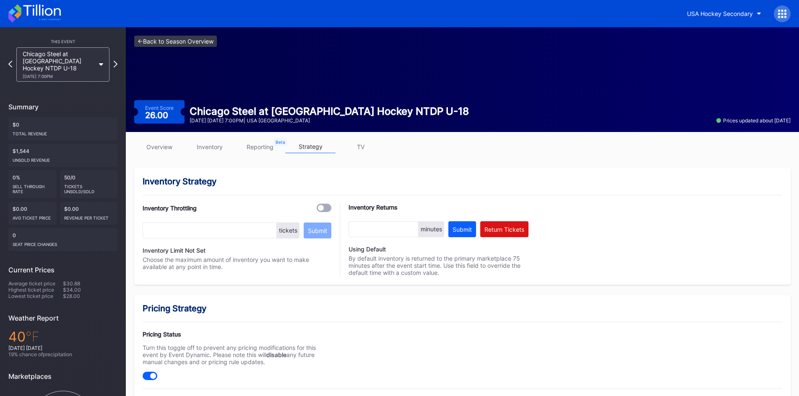
click at [156, 37] on link "<- Back to Season Overview" at bounding box center [175, 41] width 83 height 11
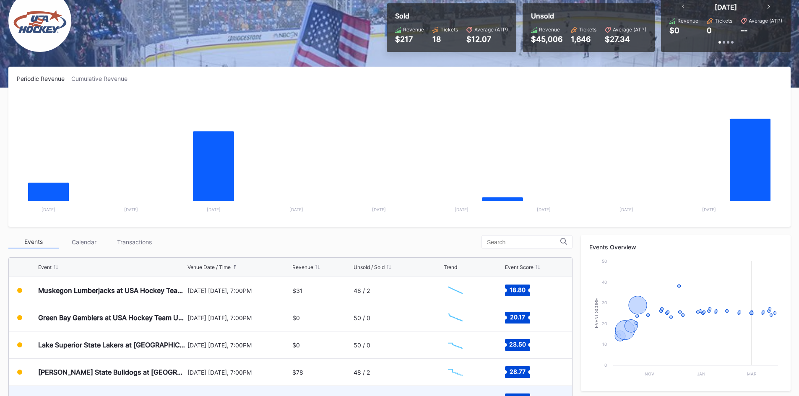
scroll to position [238, 0]
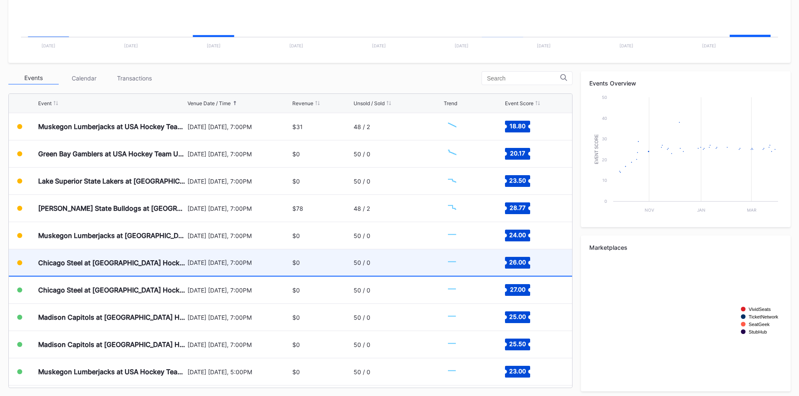
scroll to position [238, 0]
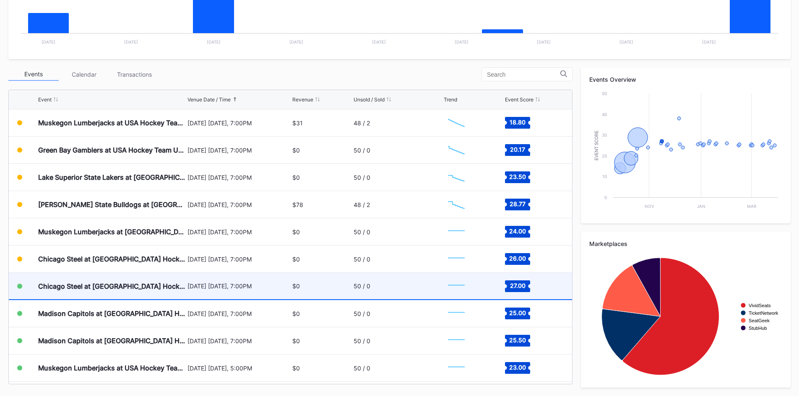
click at [124, 281] on div "Chicago Steel at [GEOGRAPHIC_DATA] Hockey NTDP U-18" at bounding box center [111, 286] width 147 height 26
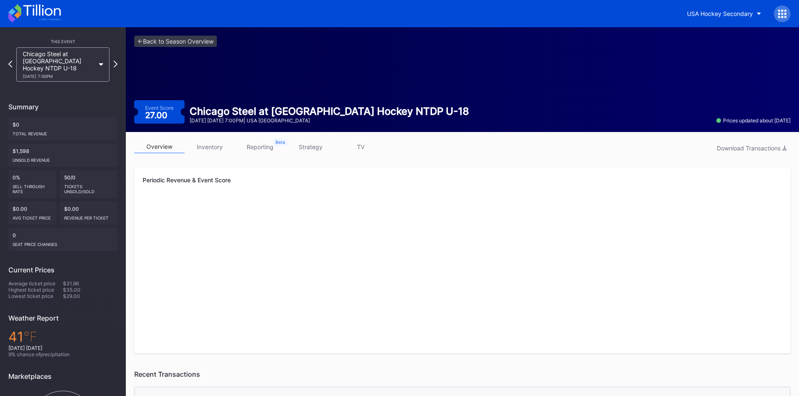
click at [312, 142] on link "strategy" at bounding box center [310, 146] width 50 height 13
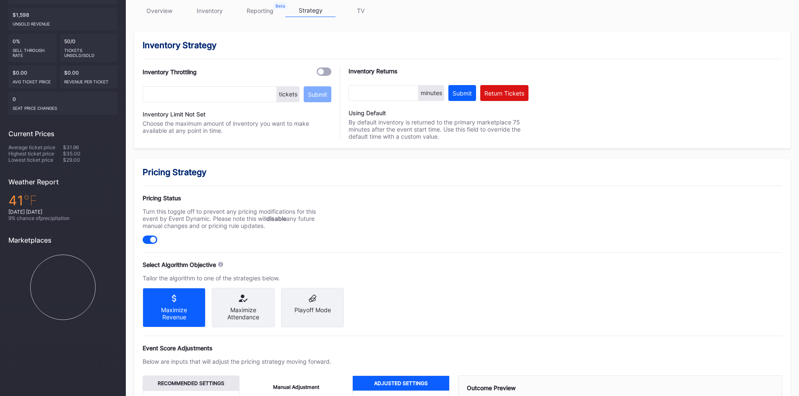
scroll to position [210, 0]
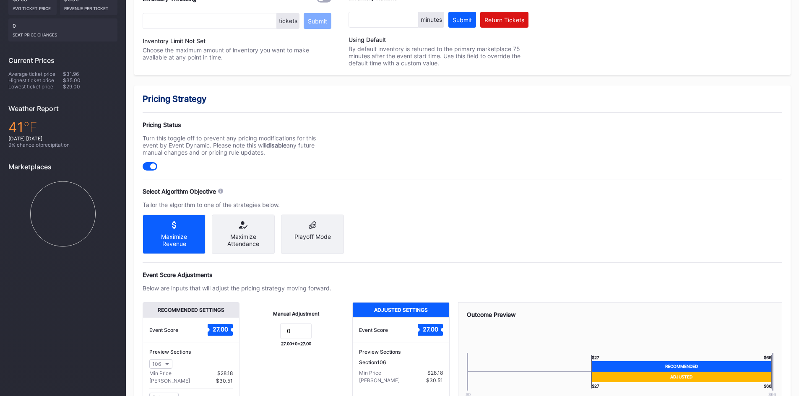
click at [247, 236] on div "Maximize Attendance" at bounding box center [242, 240] width 49 height 14
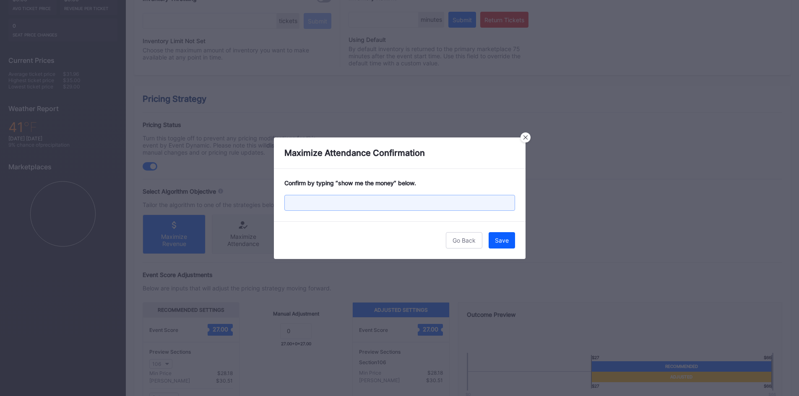
drag, startPoint x: 322, startPoint y: 207, endPoint x: 390, endPoint y: 211, distance: 68.9
click at [322, 207] on input "text" at bounding box center [399, 203] width 231 height 16
paste input "show me the money"
type input "show me the money"
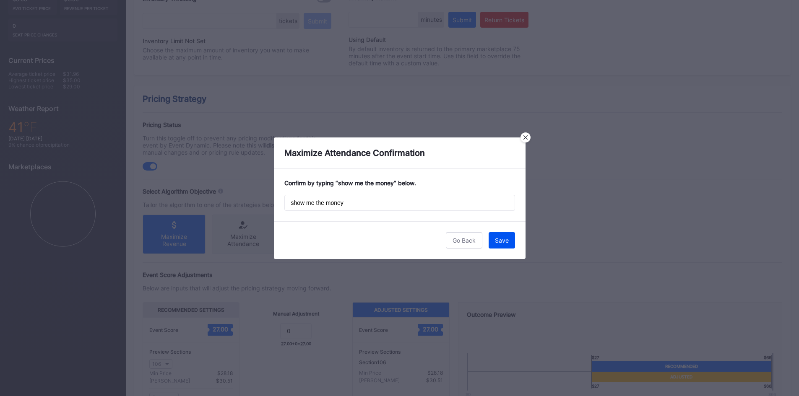
click at [508, 238] on div "Save" at bounding box center [502, 240] width 14 height 7
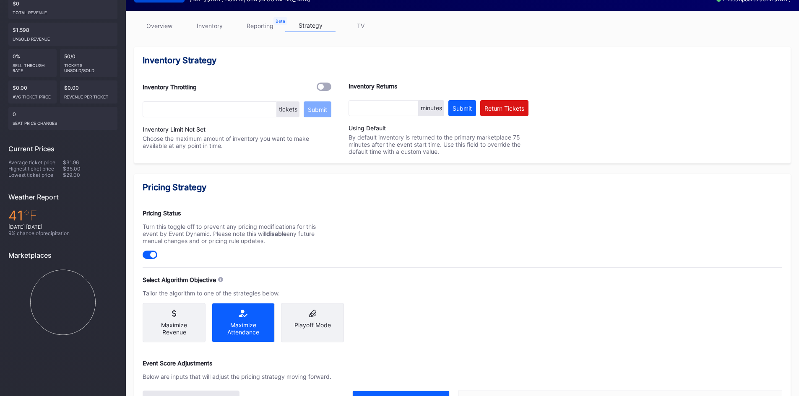
scroll to position [0, 0]
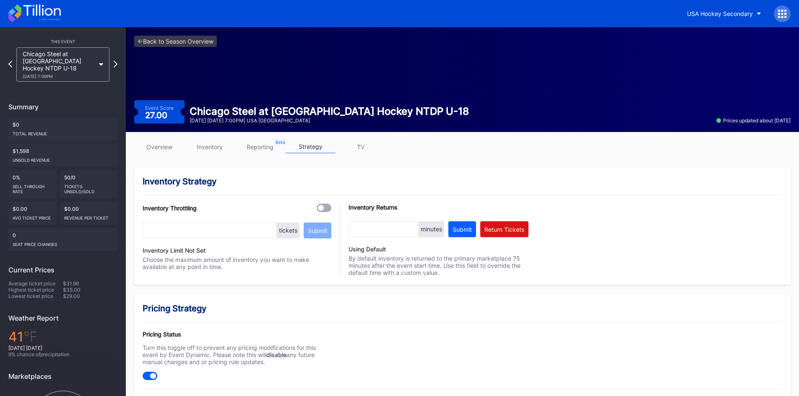
click at [27, 10] on icon at bounding box center [41, 10] width 37 height 11
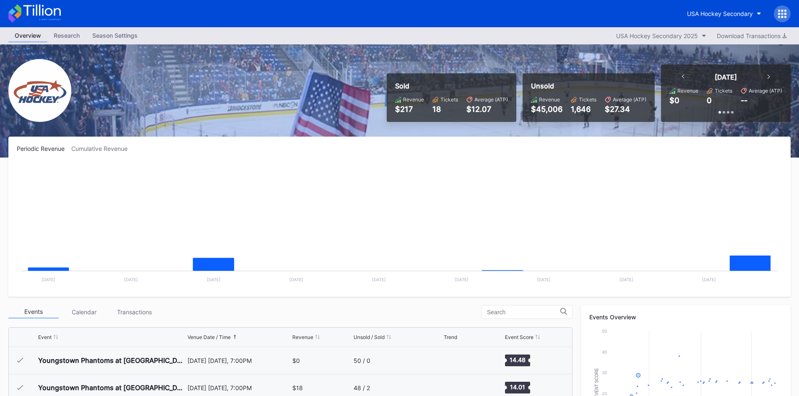
scroll to position [82, 0]
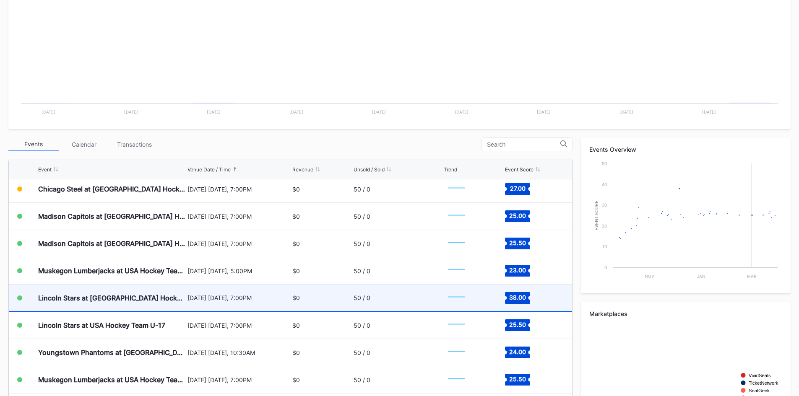
scroll to position [249, 0]
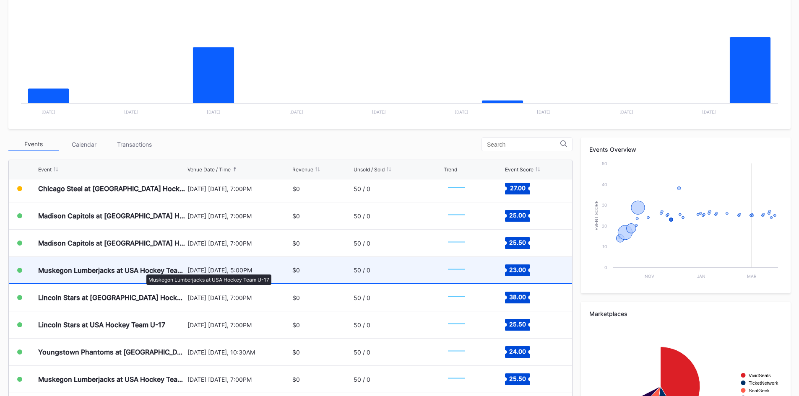
click at [142, 270] on div "Muskegon Lumberjacks at USA Hockey Team U-17" at bounding box center [111, 270] width 147 height 8
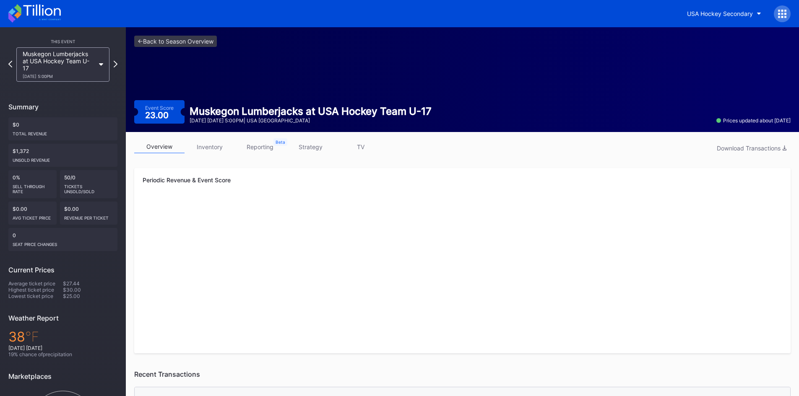
click at [207, 150] on link "inventory" at bounding box center [209, 146] width 50 height 13
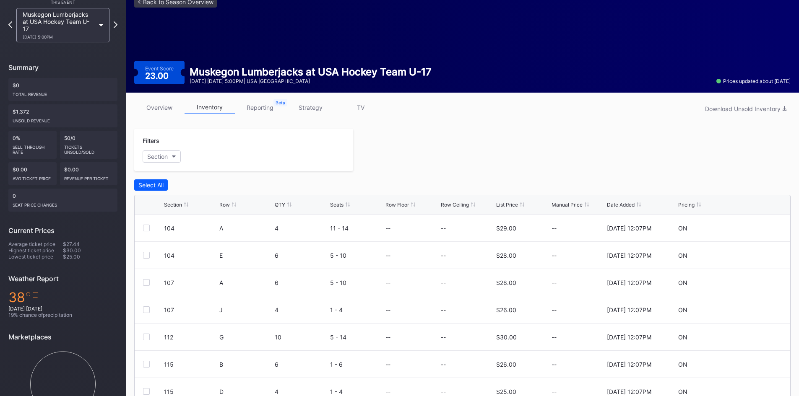
scroll to position [78, 0]
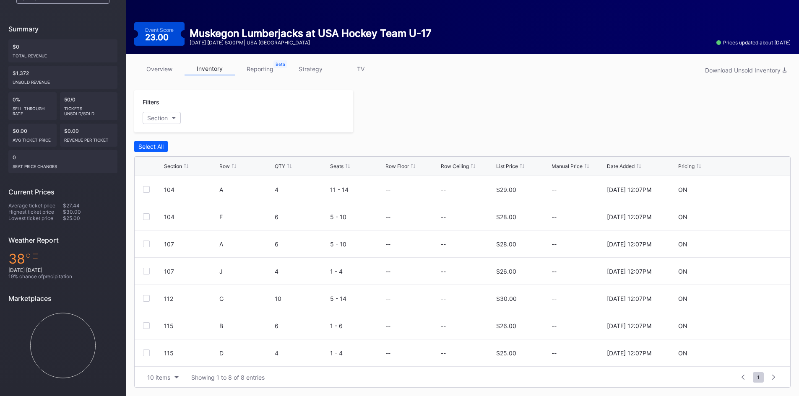
click at [306, 69] on link "strategy" at bounding box center [310, 68] width 50 height 13
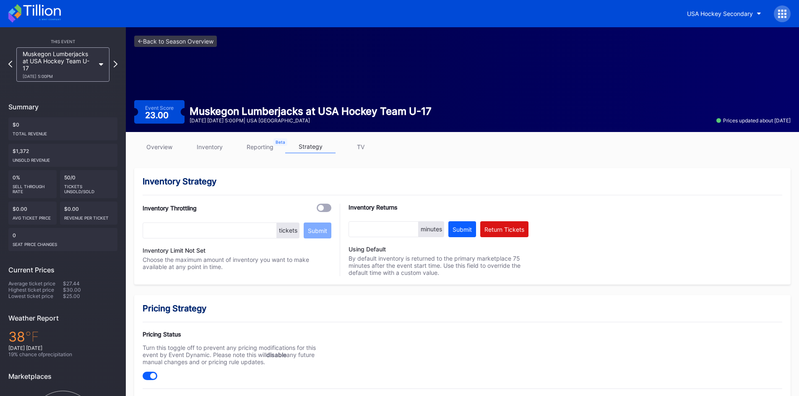
scroll to position [126, 0]
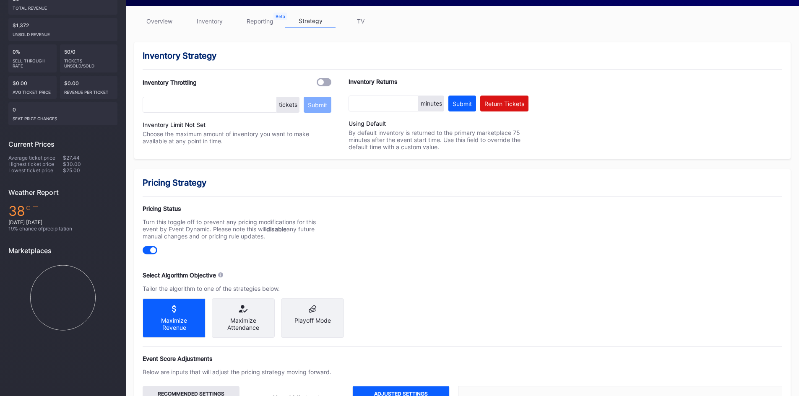
click at [240, 307] on icon at bounding box center [242, 309] width 49 height 8
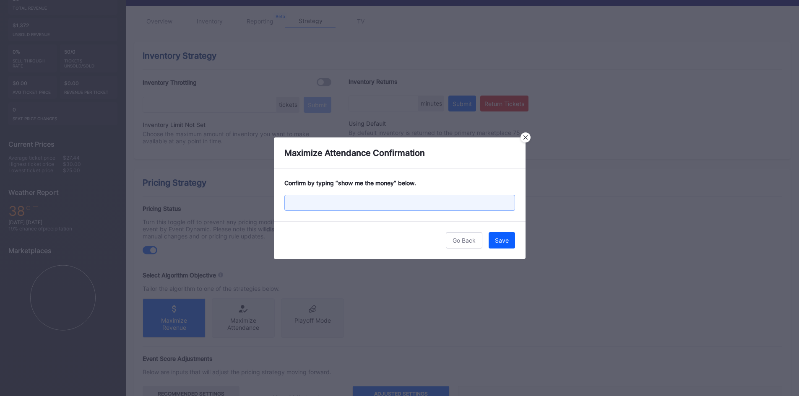
click at [377, 205] on input "text" at bounding box center [399, 203] width 231 height 16
paste input "show me the money"
type input "show me the money"
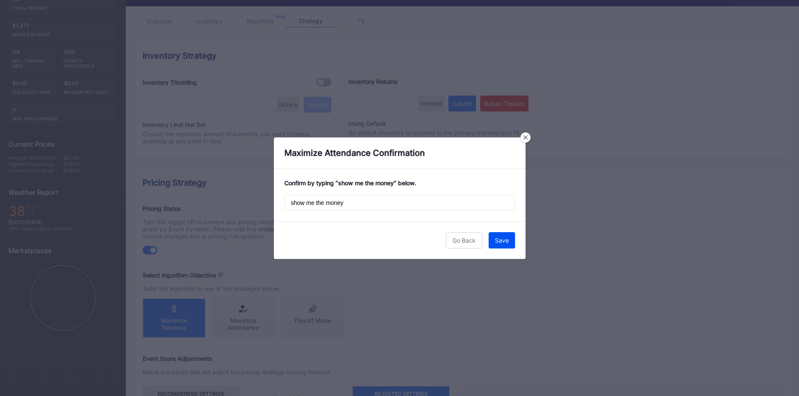
click at [498, 235] on button "Save" at bounding box center [501, 240] width 26 height 16
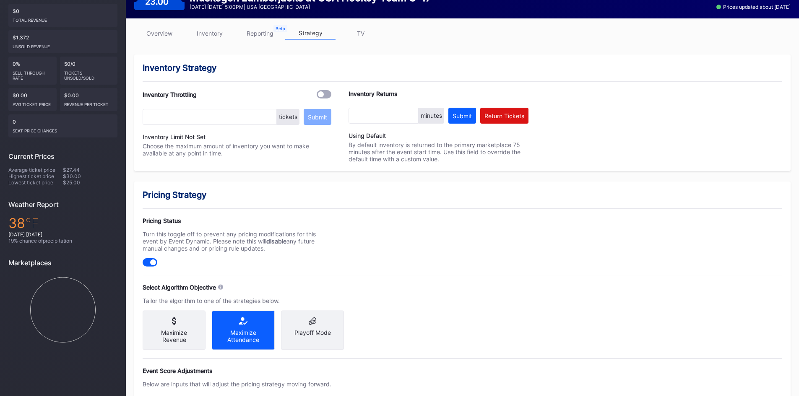
scroll to position [0, 0]
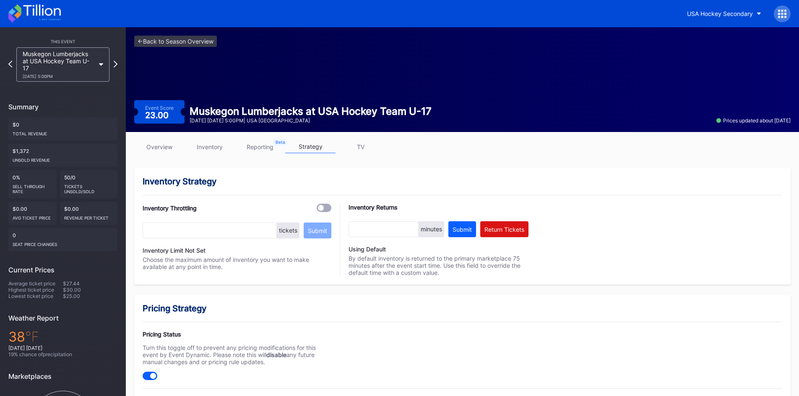
click at [205, 150] on link "inventory" at bounding box center [209, 146] width 50 height 13
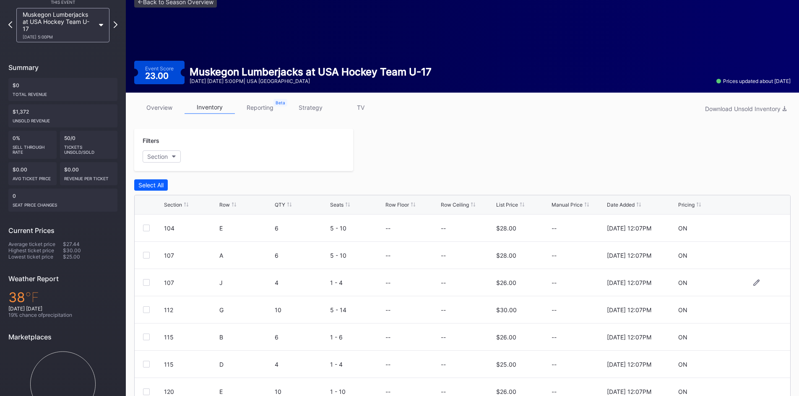
scroll to position [78, 0]
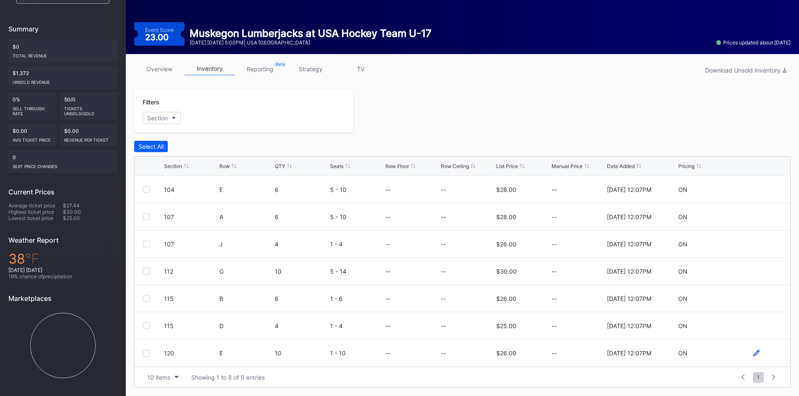
click at [753, 354] on icon at bounding box center [756, 353] width 6 height 6
click at [592, 357] on input at bounding box center [577, 356] width 53 height 16
type input "10"
click at [762, 355] on div "Save" at bounding box center [769, 356] width 14 height 7
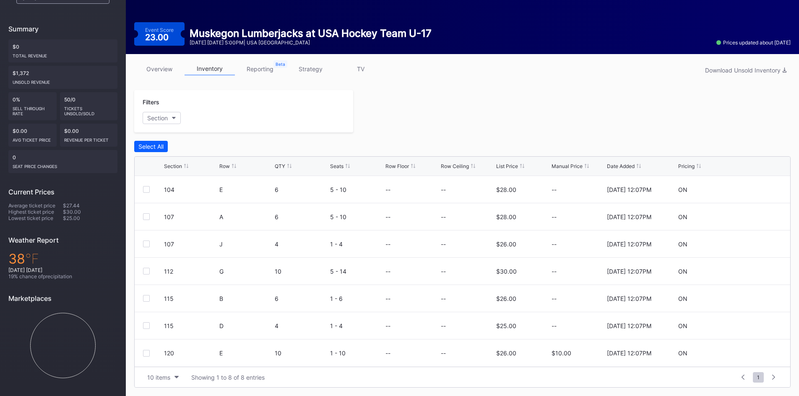
click at [531, 141] on div "Select All" at bounding box center [462, 146] width 656 height 11
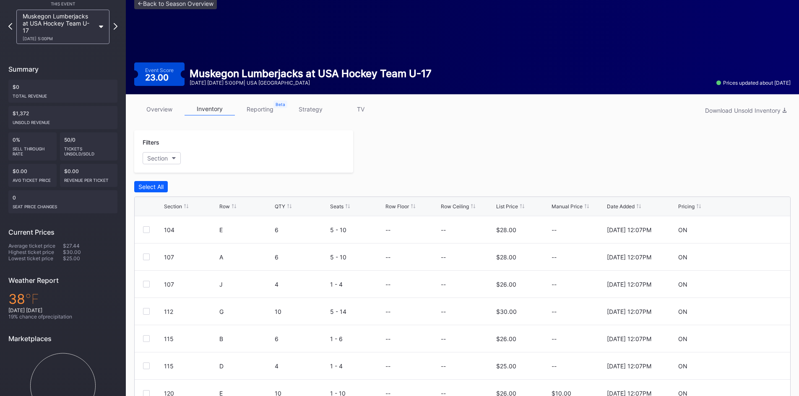
scroll to position [0, 0]
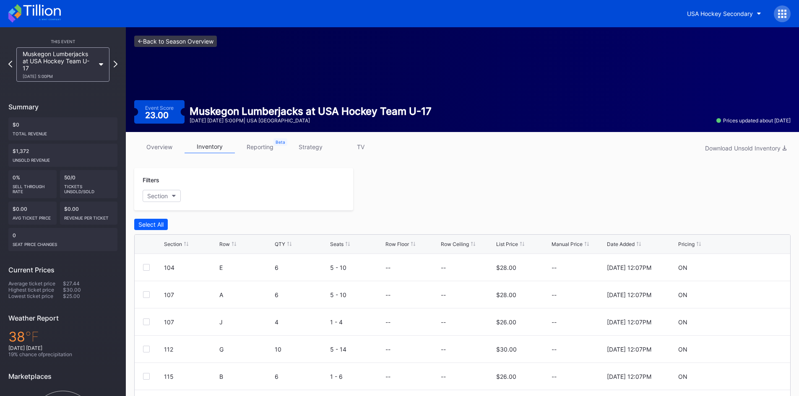
click at [169, 42] on link "<- Back to Season Overview" at bounding box center [175, 41] width 83 height 11
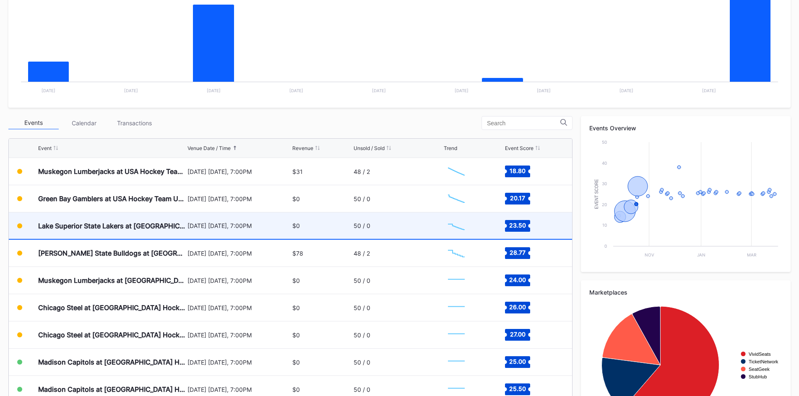
scroll to position [210, 0]
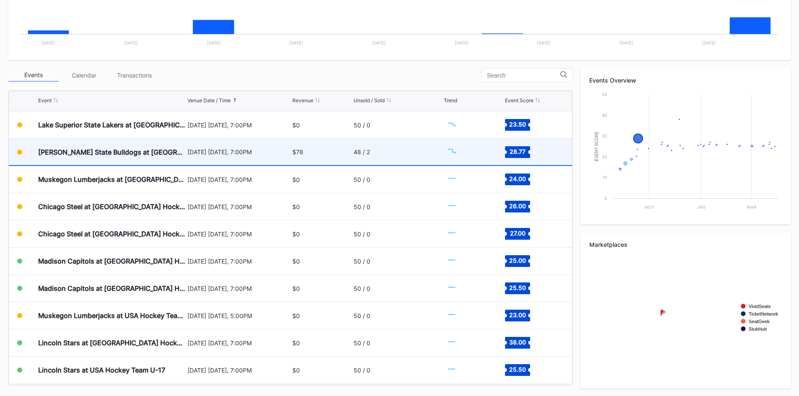
scroll to position [208, 0]
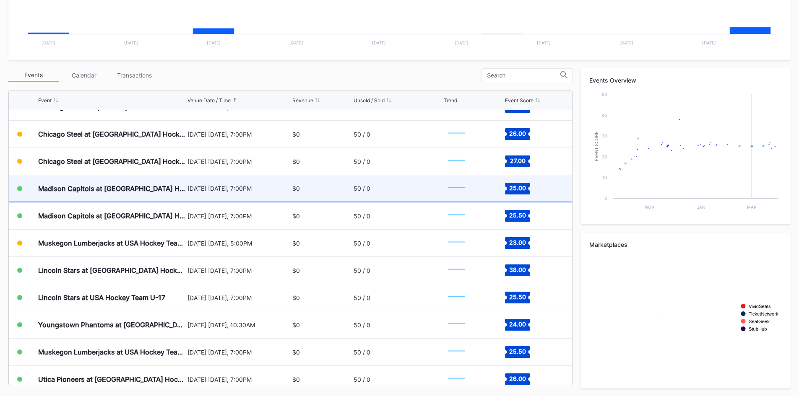
click at [106, 191] on div "Madison Capitols at [GEOGRAPHIC_DATA] Hockey Team U-17" at bounding box center [111, 188] width 147 height 8
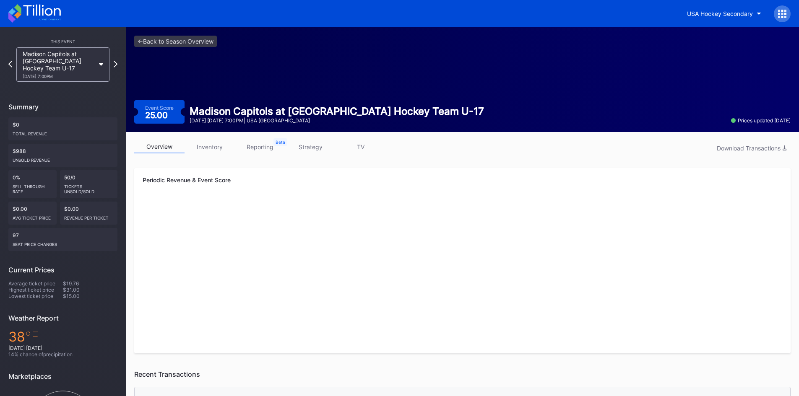
click at [205, 147] on link "inventory" at bounding box center [209, 146] width 50 height 13
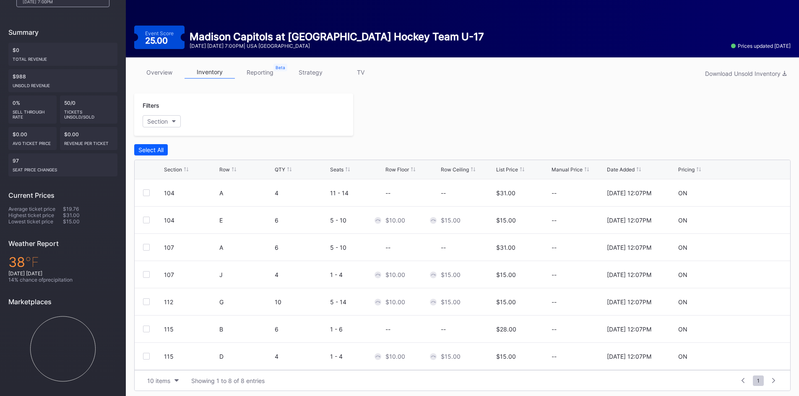
scroll to position [78, 0]
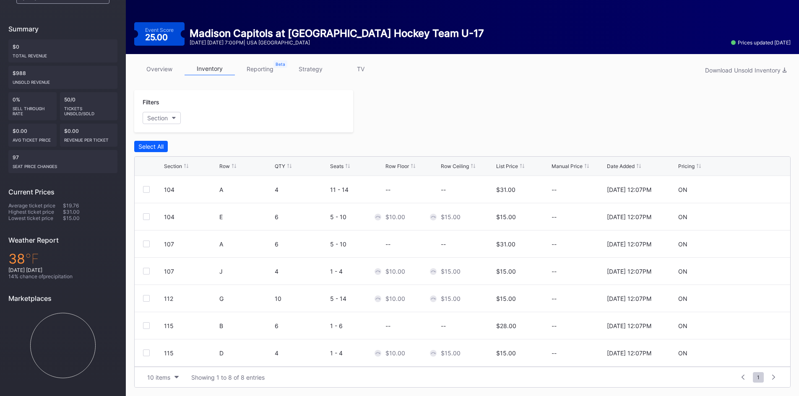
click at [310, 70] on link "strategy" at bounding box center [310, 68] width 50 height 13
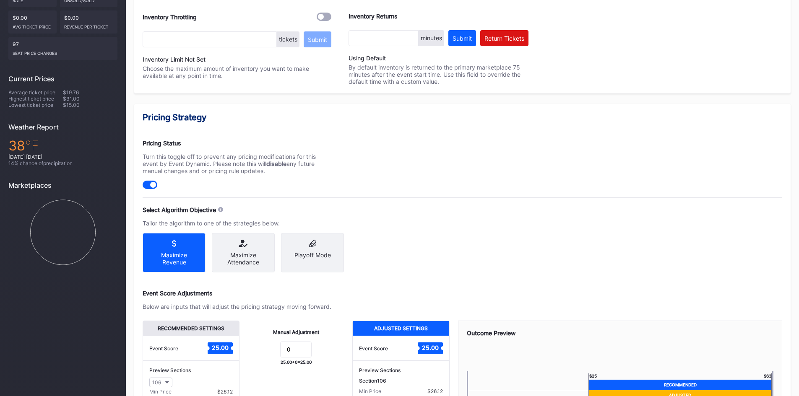
scroll to position [210, 0]
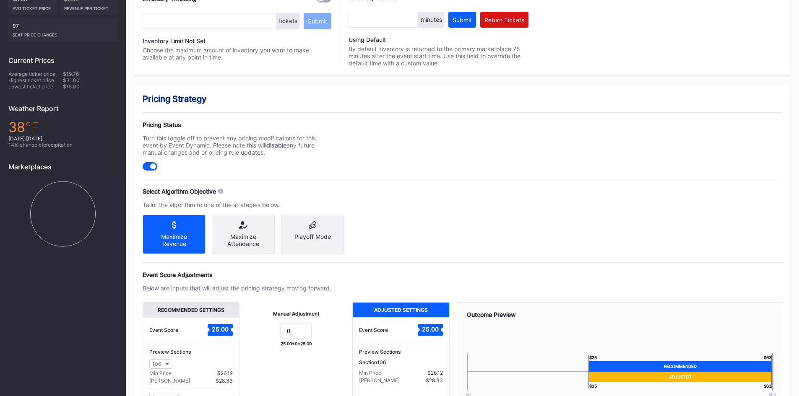
click at [241, 244] on div "Maximize Attendance" at bounding box center [242, 240] width 49 height 14
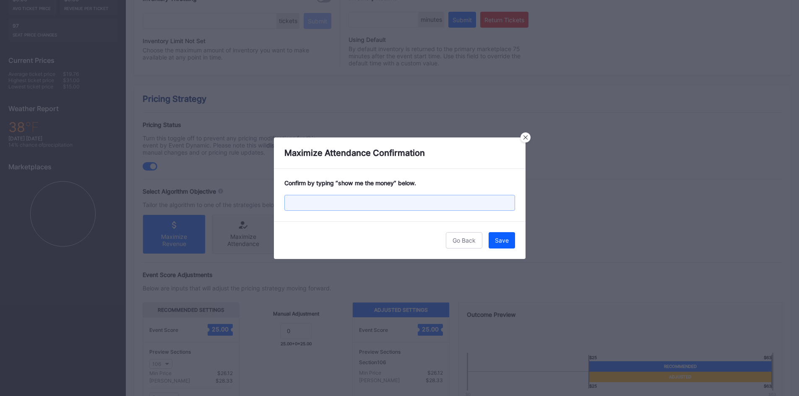
click at [361, 205] on input "text" at bounding box center [399, 203] width 231 height 16
paste input "show me the money"
type input "show me the money"
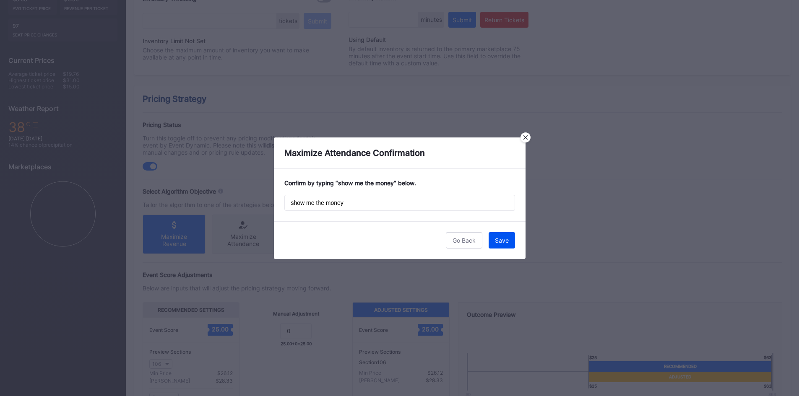
click at [496, 239] on div "Save" at bounding box center [502, 240] width 14 height 7
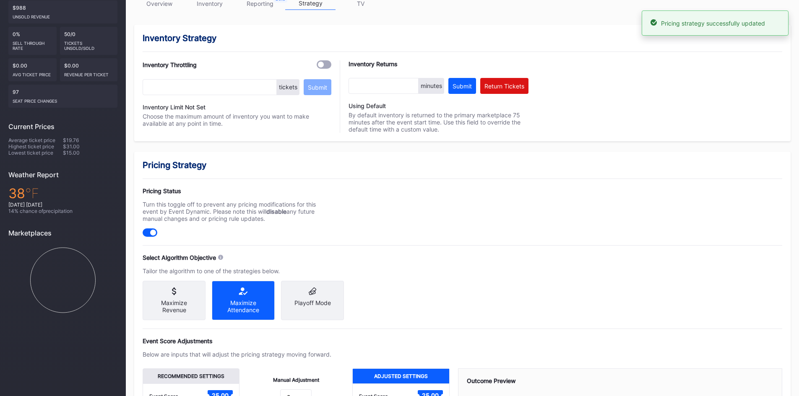
scroll to position [0, 0]
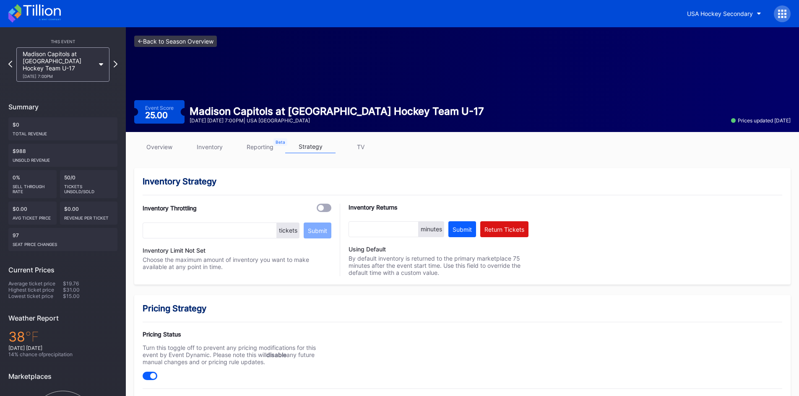
click at [163, 43] on link "<- Back to Season Overview" at bounding box center [175, 41] width 83 height 11
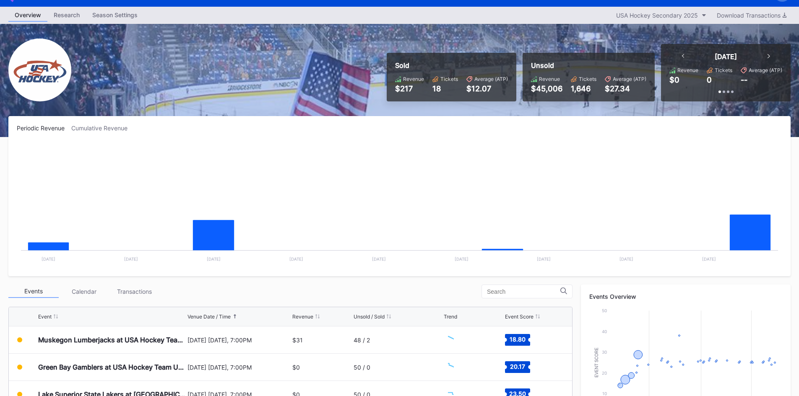
scroll to position [238, 0]
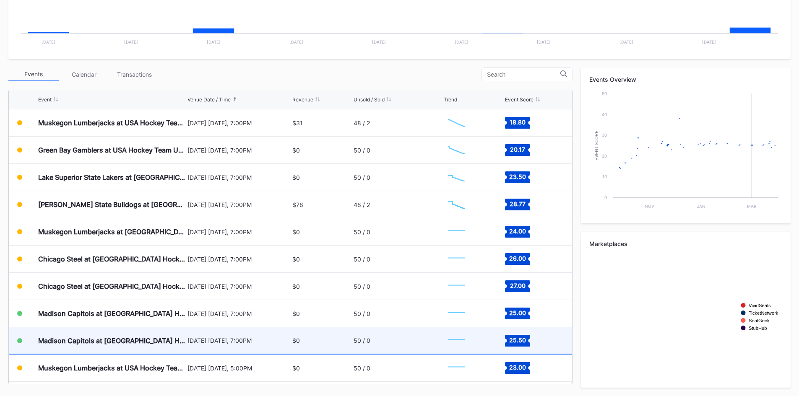
click at [143, 340] on div "Madison Capitols at [GEOGRAPHIC_DATA] Hockey Team U-17" at bounding box center [111, 341] width 147 height 8
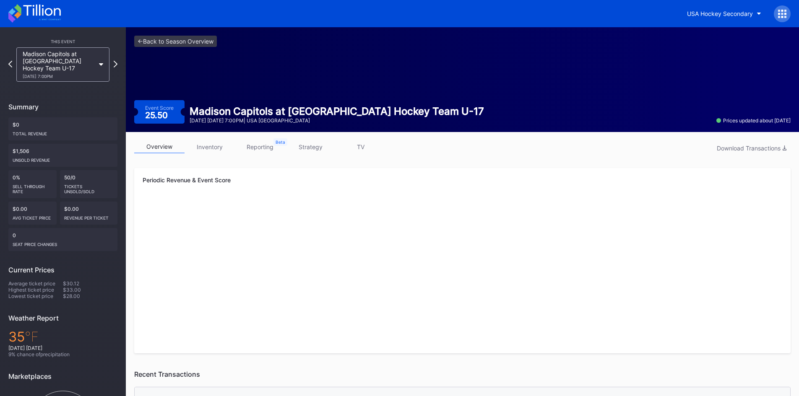
click at [307, 148] on link "strategy" at bounding box center [310, 146] width 50 height 13
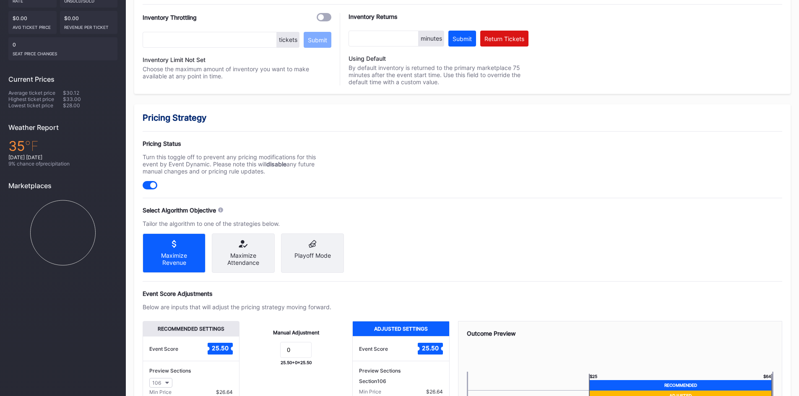
scroll to position [210, 0]
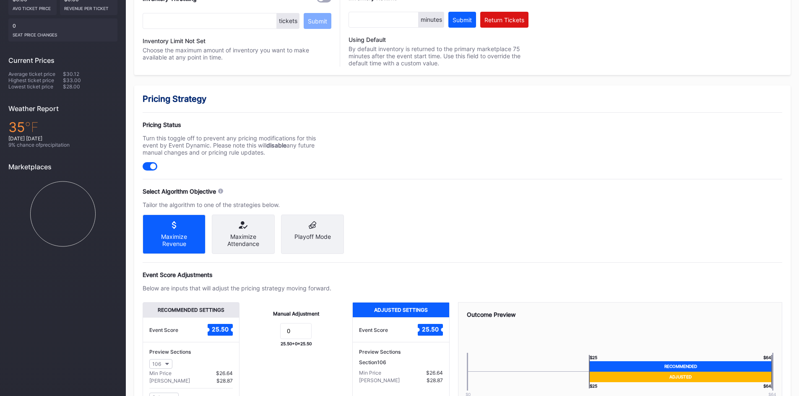
click at [248, 241] on div "Maximize Attendance" at bounding box center [242, 240] width 49 height 14
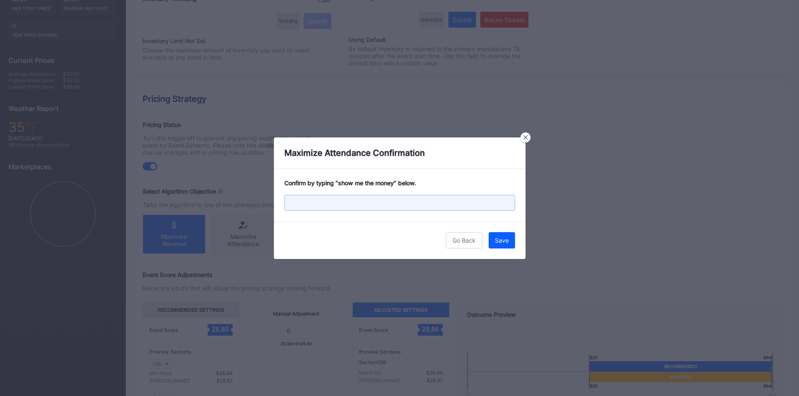
click at [379, 205] on input "text" at bounding box center [399, 203] width 231 height 16
paste input "show me the money"
type input "show me the money"
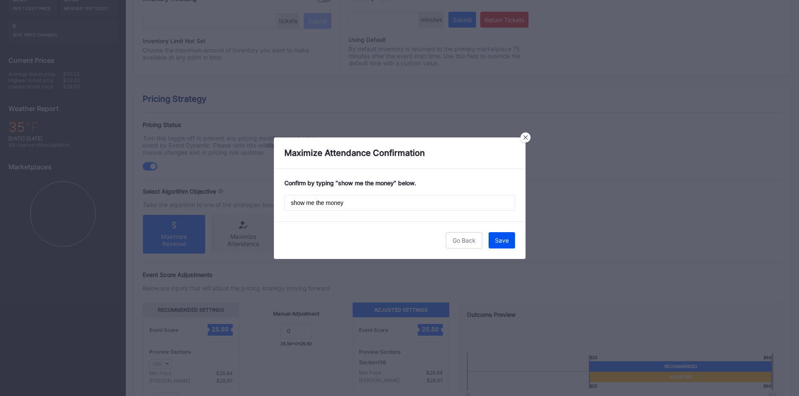
click at [507, 236] on button "Save" at bounding box center [501, 240] width 26 height 16
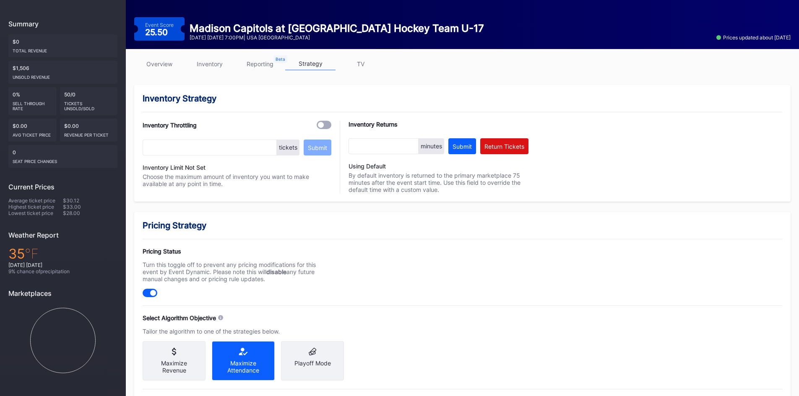
scroll to position [0, 0]
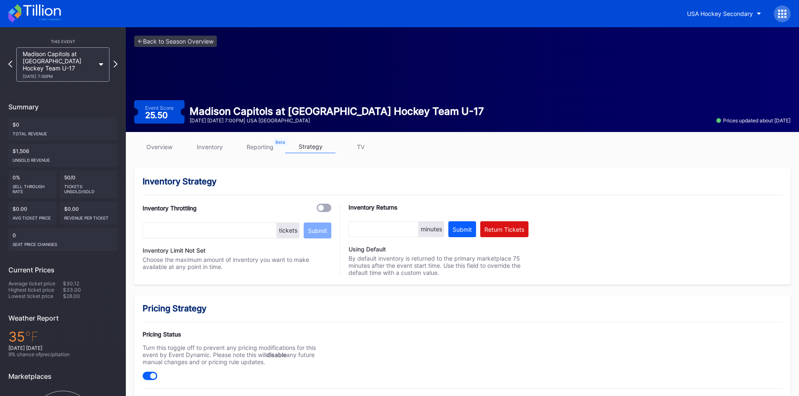
click at [47, 11] on icon at bounding box center [34, 13] width 52 height 18
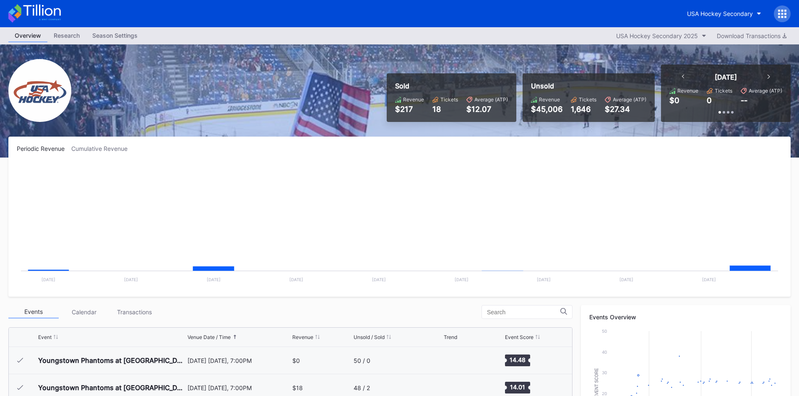
scroll to position [82, 0]
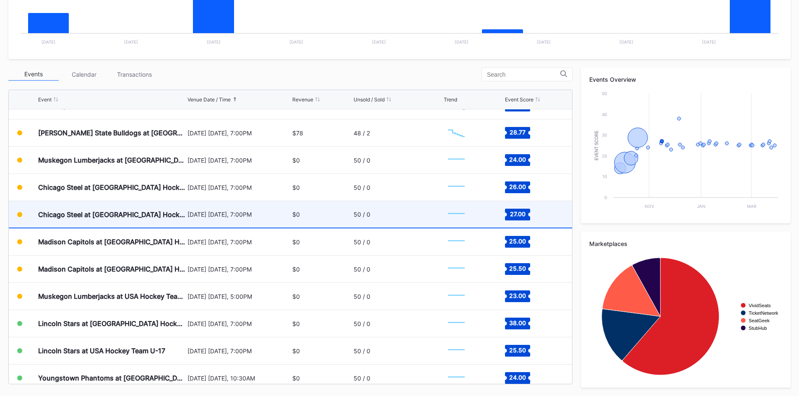
scroll to position [168, 0]
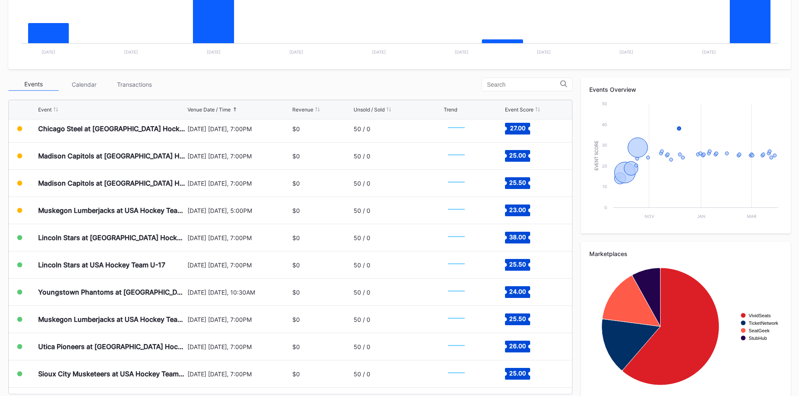
scroll to position [231, 0]
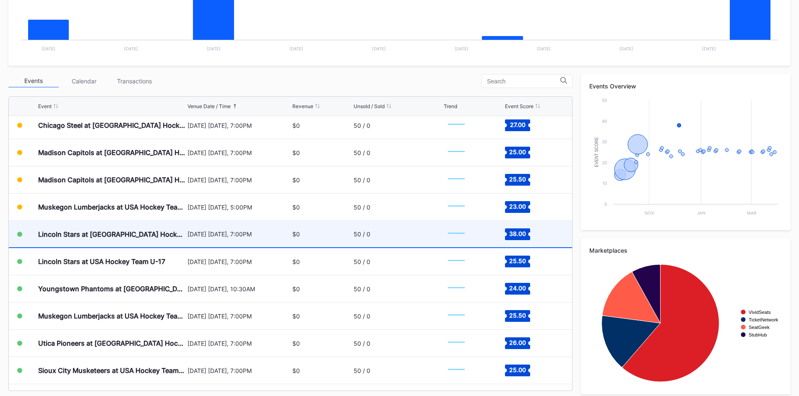
click at [223, 236] on div "[DATE] [DATE], 7:00PM" at bounding box center [238, 234] width 103 height 7
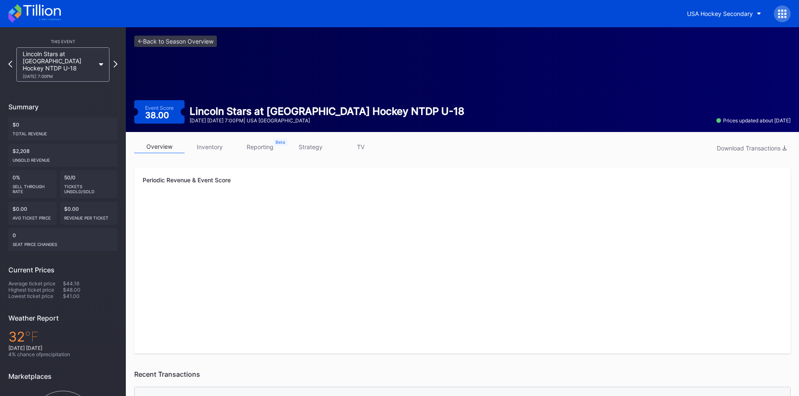
click at [204, 148] on link "inventory" at bounding box center [209, 146] width 50 height 13
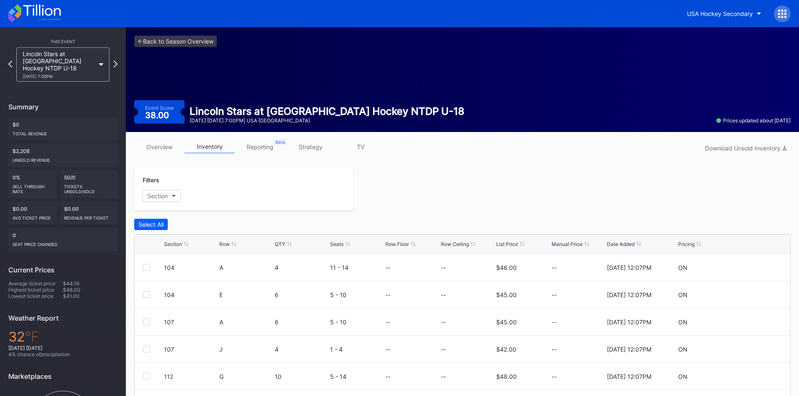
click at [311, 143] on link "strategy" at bounding box center [310, 146] width 50 height 13
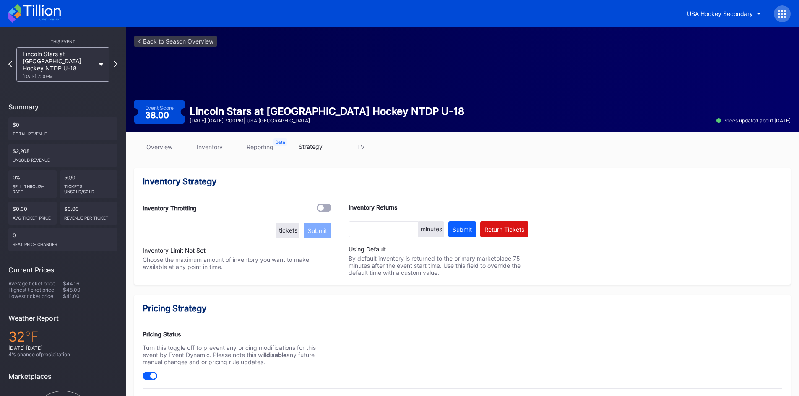
click at [26, 12] on icon at bounding box center [34, 13] width 52 height 18
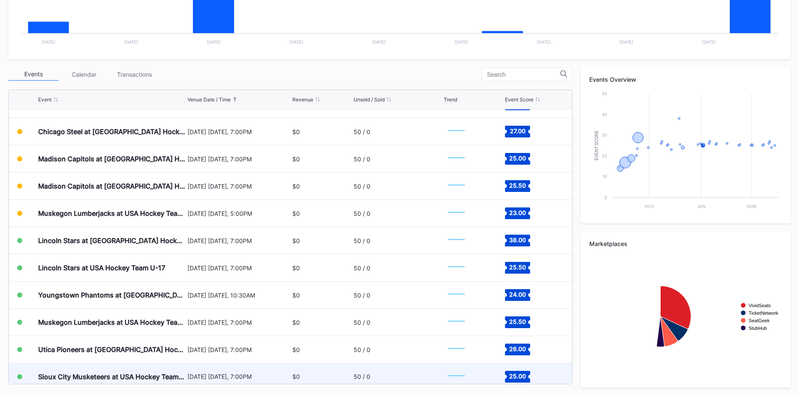
scroll to position [208, 0]
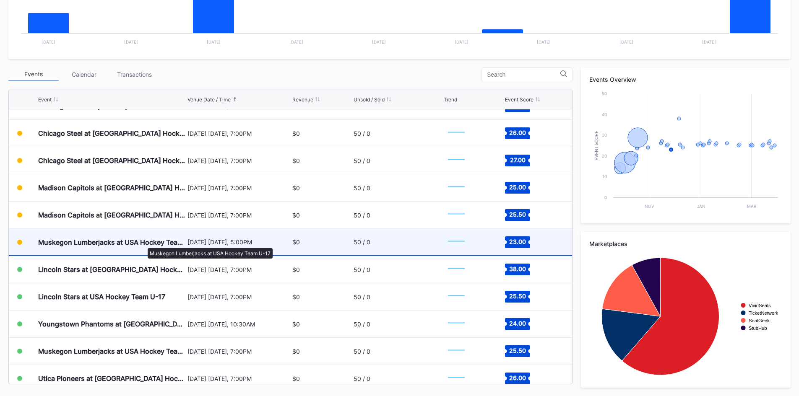
click at [143, 244] on div "Muskegon Lumberjacks at USA Hockey Team U-17" at bounding box center [111, 242] width 147 height 8
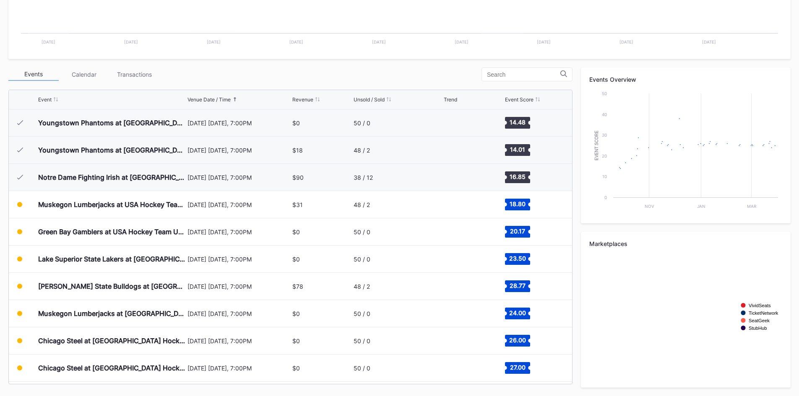
scroll to position [82, 0]
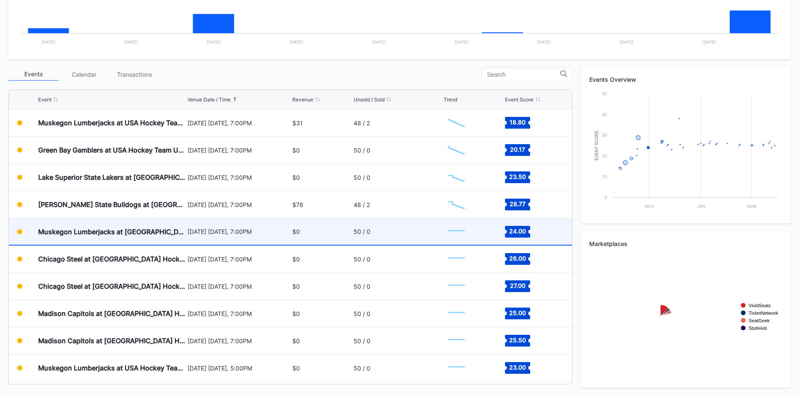
click at [257, 235] on div "[DATE] [DATE], 7:00PM" at bounding box center [238, 231] width 103 height 26
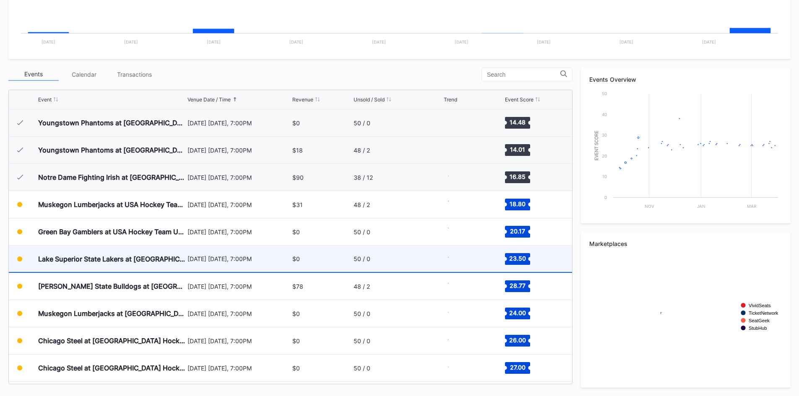
scroll to position [82, 0]
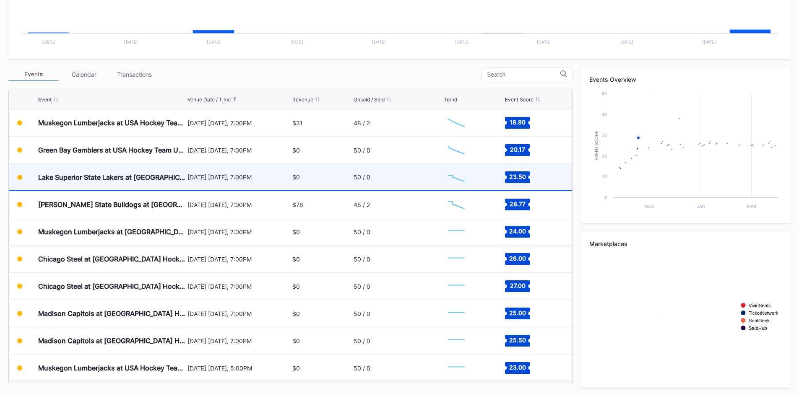
click at [138, 185] on div "Lake Superior State Lakers at [GEOGRAPHIC_DATA] Hockey NTDP U-18" at bounding box center [111, 177] width 147 height 26
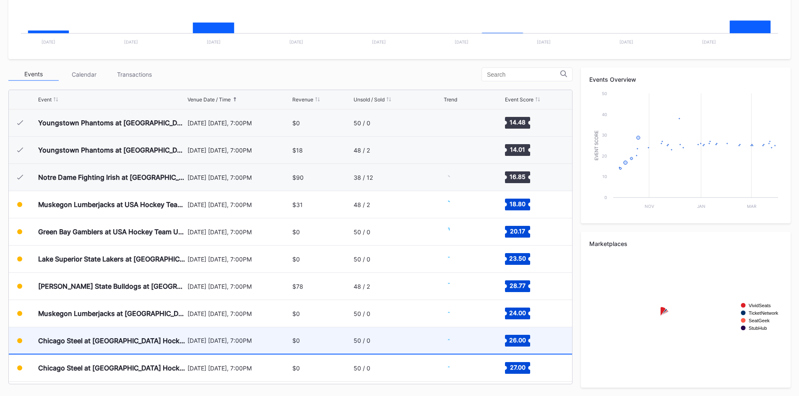
scroll to position [82, 0]
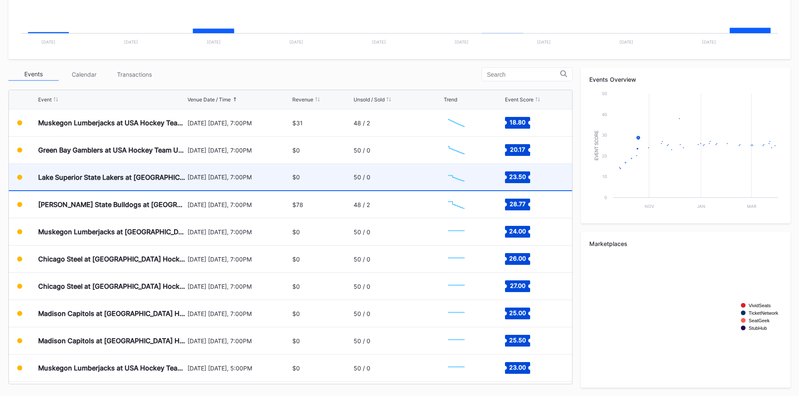
click at [235, 171] on div "[DATE] [DATE], 7:00PM" at bounding box center [238, 177] width 103 height 26
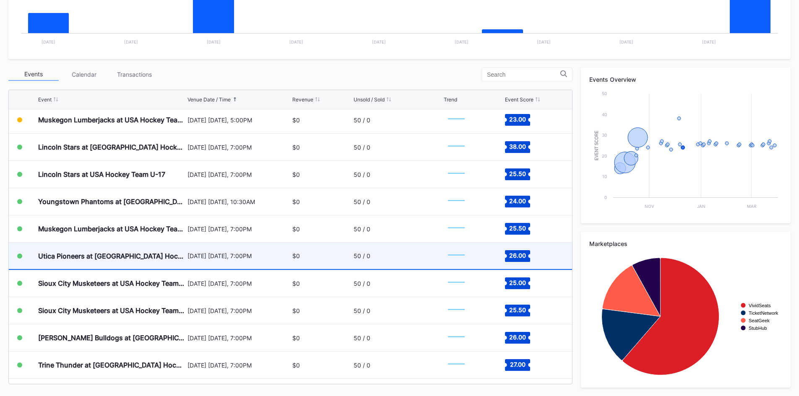
scroll to position [333, 0]
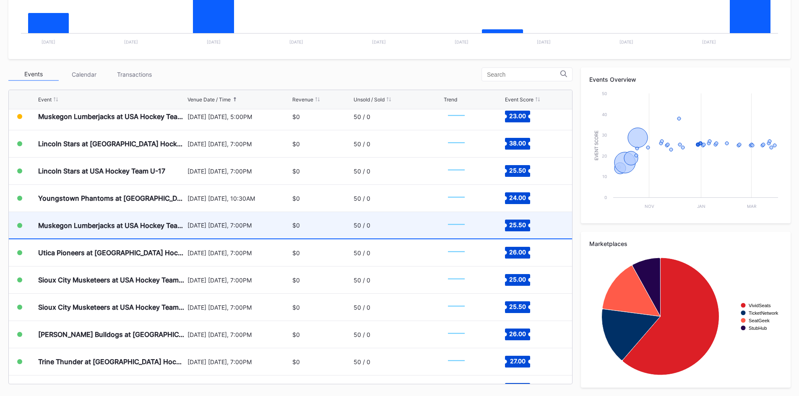
click at [179, 231] on div "Muskegon Lumberjacks at USA Hockey Team U-17" at bounding box center [111, 225] width 147 height 26
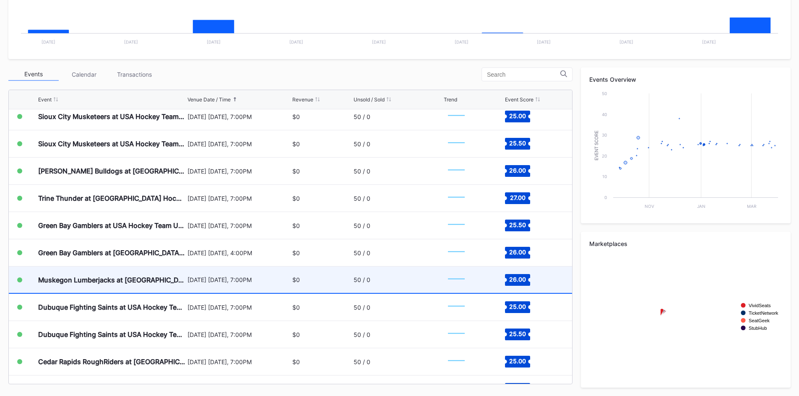
scroll to position [501, 0]
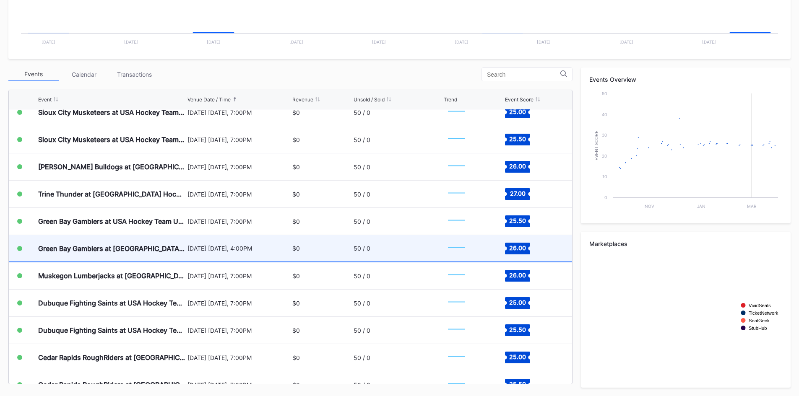
click at [223, 254] on div "[DATE] [DATE], 4:00PM" at bounding box center [238, 248] width 103 height 26
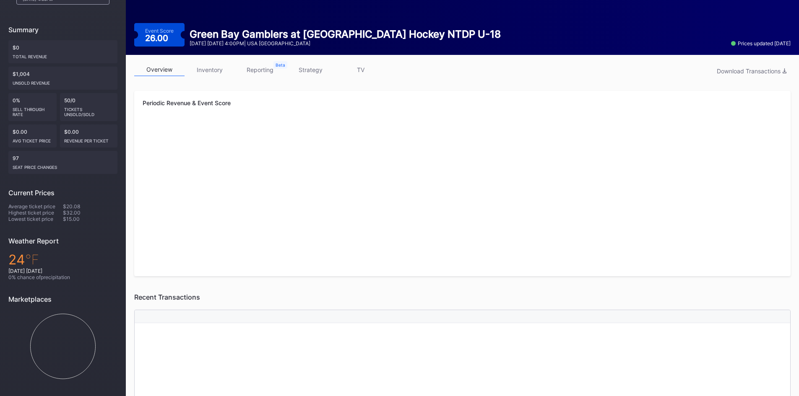
scroll to position [84, 0]
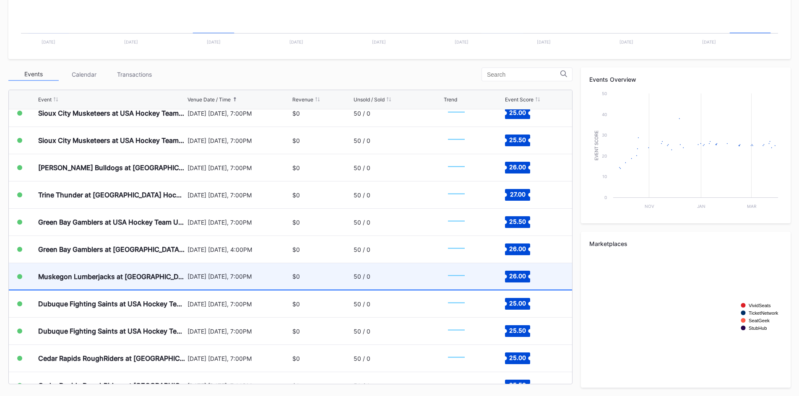
scroll to position [501, 0]
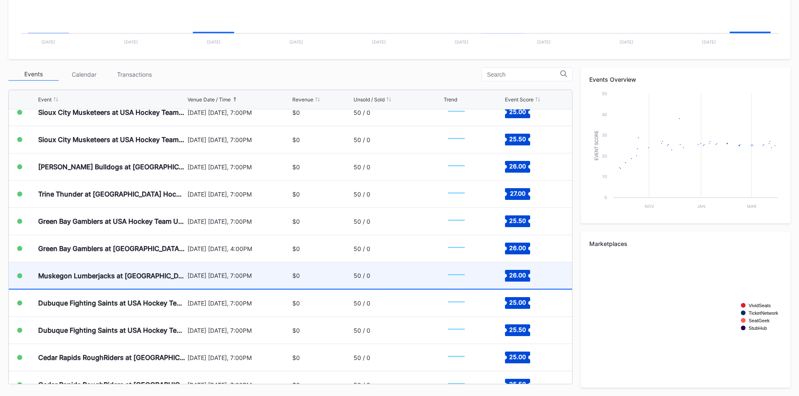
click at [234, 281] on div "[DATE] [DATE], 7:00PM" at bounding box center [238, 275] width 103 height 26
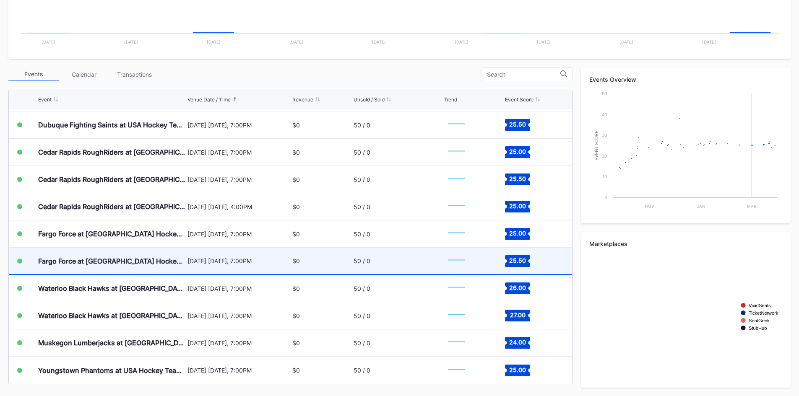
click at [156, 274] on div "Fargo Force at [GEOGRAPHIC_DATA] Hockey Team U-17" at bounding box center [111, 261] width 147 height 26
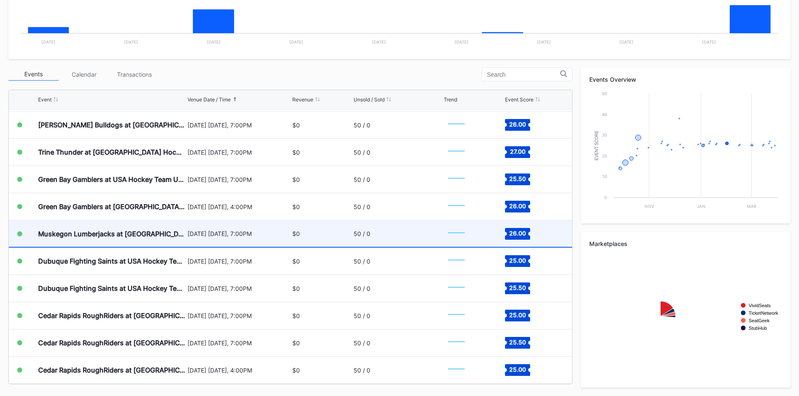
click at [236, 238] on div "[DATE] [DATE], 7:00PM" at bounding box center [238, 234] width 103 height 26
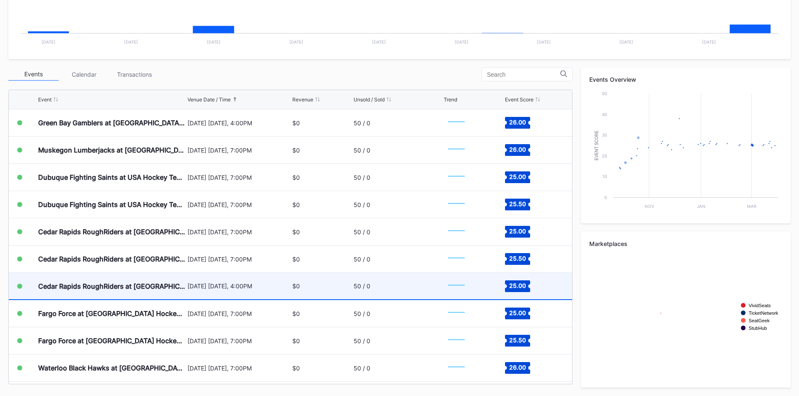
click at [253, 286] on div "[DATE] [DATE], 4:00PM" at bounding box center [238, 286] width 103 height 7
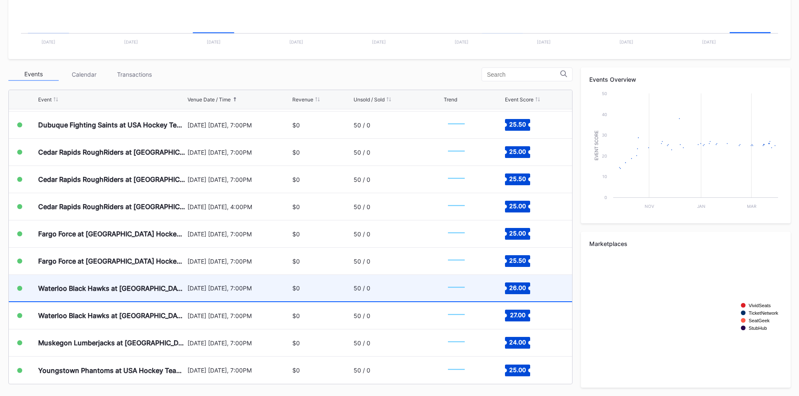
click at [232, 292] on div "[DATE] [DATE], 7:00PM" at bounding box center [238, 288] width 103 height 7
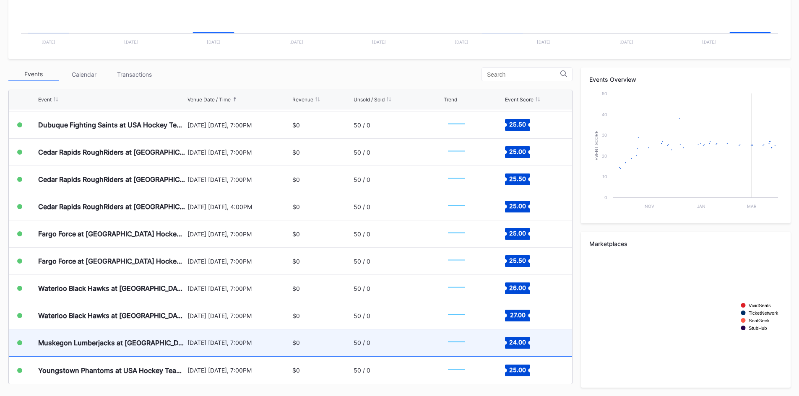
click at [232, 347] on div "[DATE] [DATE], 7:00PM" at bounding box center [238, 343] width 103 height 26
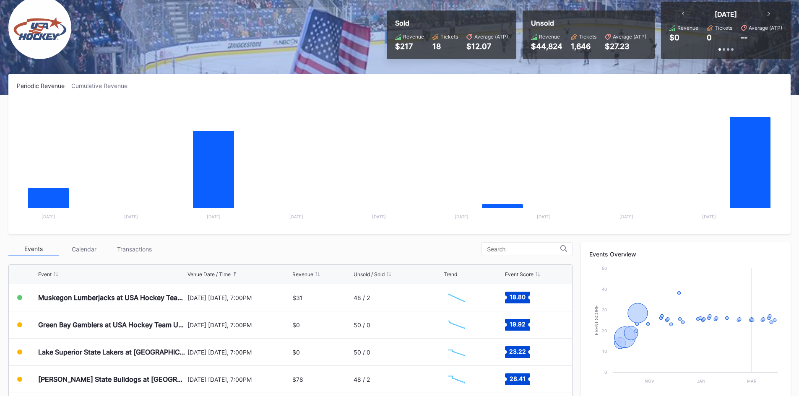
scroll to position [84, 0]
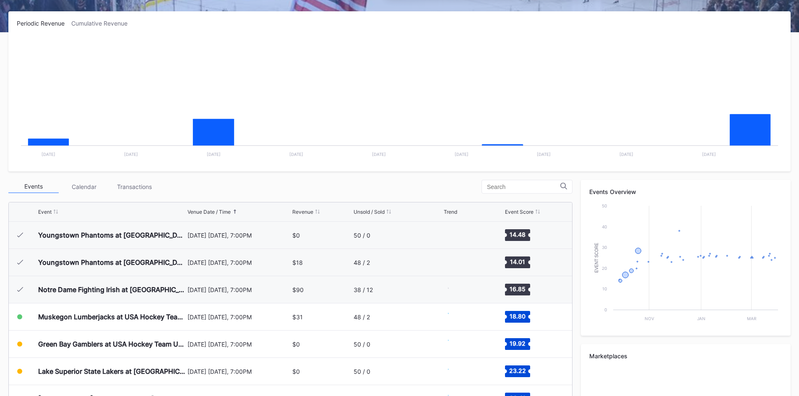
scroll to position [82, 0]
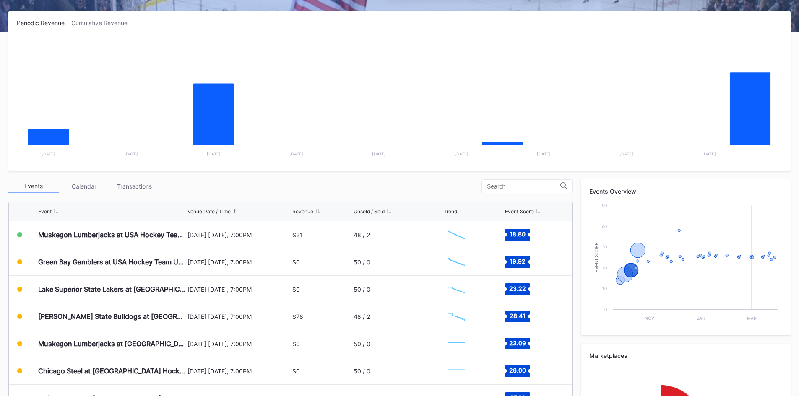
click at [339, 181] on div "Events Calendar Transactions" at bounding box center [290, 186] width 564 height 14
